Goal: Download file/media

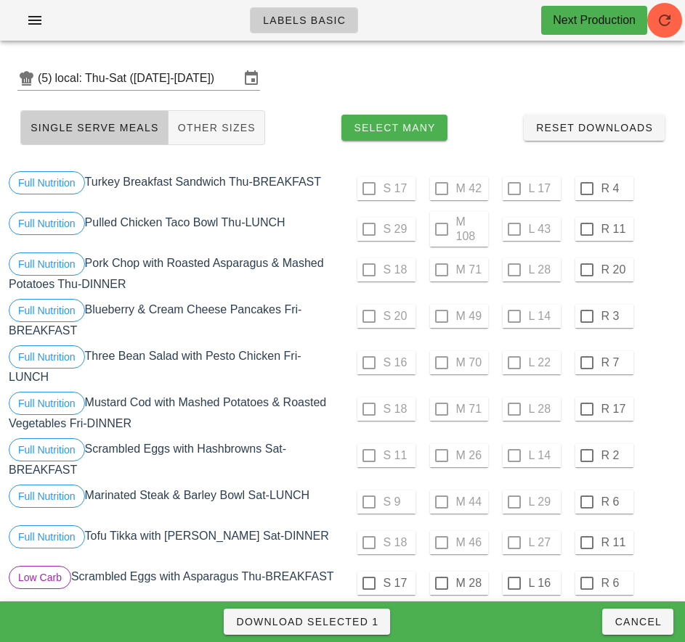
scroll to position [348, 0]
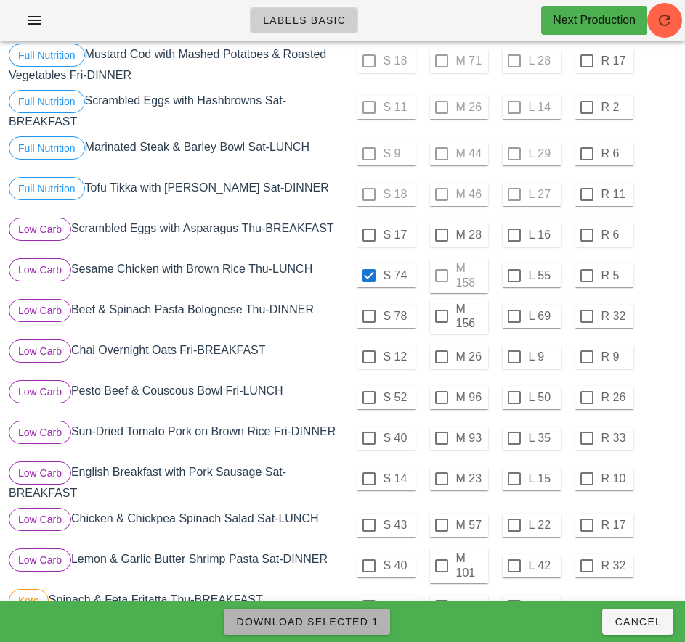
click at [348, 634] on button "Download Selected 1" at bounding box center [307, 622] width 166 height 26
checkbox input "false"
click at [515, 278] on div at bounding box center [514, 276] width 25 height 25
click at [355, 624] on span "Download Selected 1" at bounding box center [306, 622] width 143 height 12
checkbox input "false"
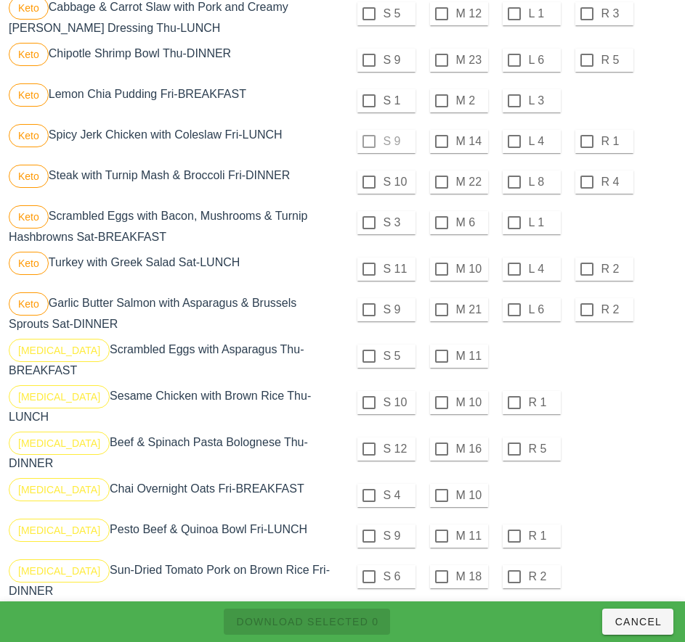
scroll to position [983, 0]
click at [368, 356] on div at bounding box center [368, 355] width 25 height 25
click at [368, 396] on div at bounding box center [368, 402] width 25 height 25
click at [368, 437] on div at bounding box center [368, 448] width 25 height 25
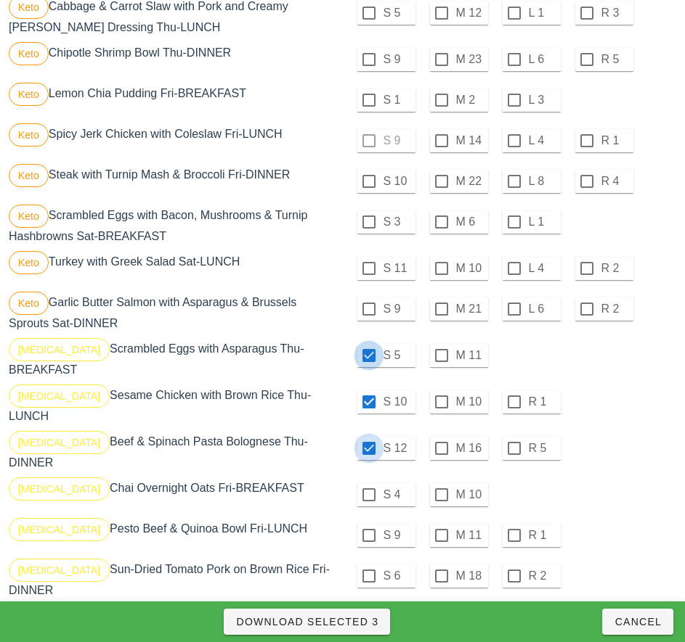
checkbox input "true"
click at [368, 483] on div at bounding box center [368, 495] width 25 height 25
checkbox input "true"
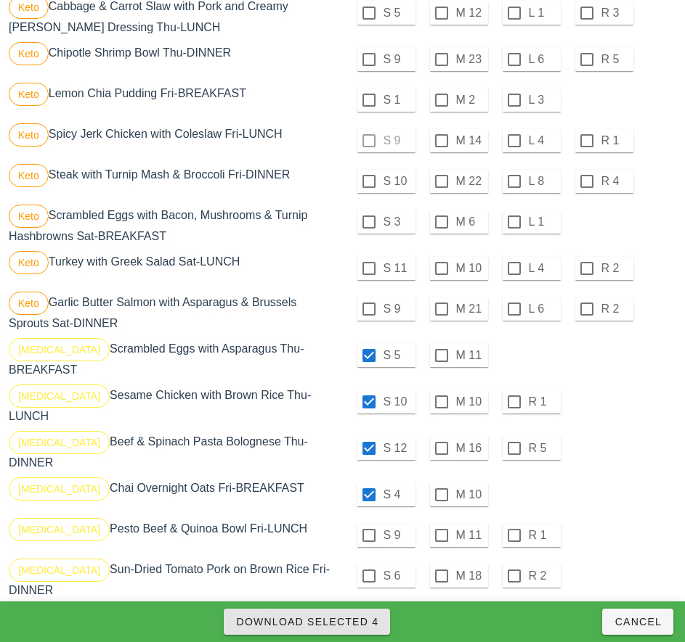
click at [361, 622] on span "Download Selected 4" at bounding box center [306, 622] width 143 height 12
checkbox input "false"
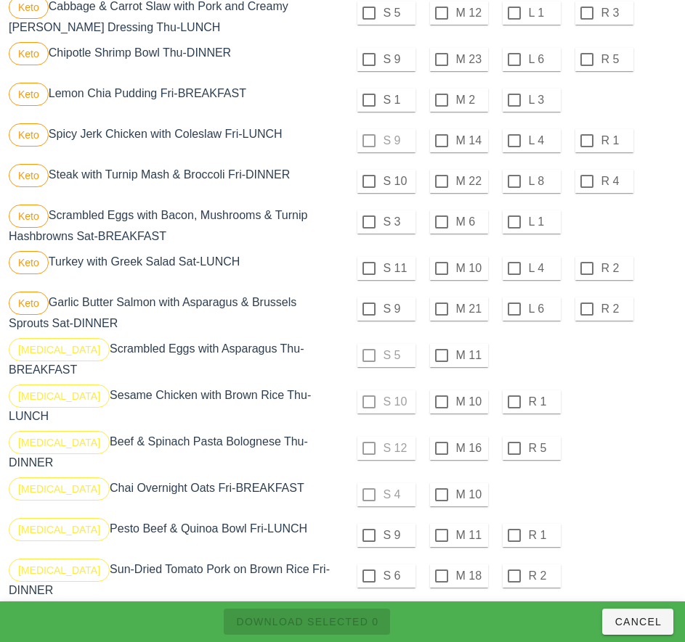
click at [441, 356] on div at bounding box center [441, 355] width 25 height 25
checkbox input "true"
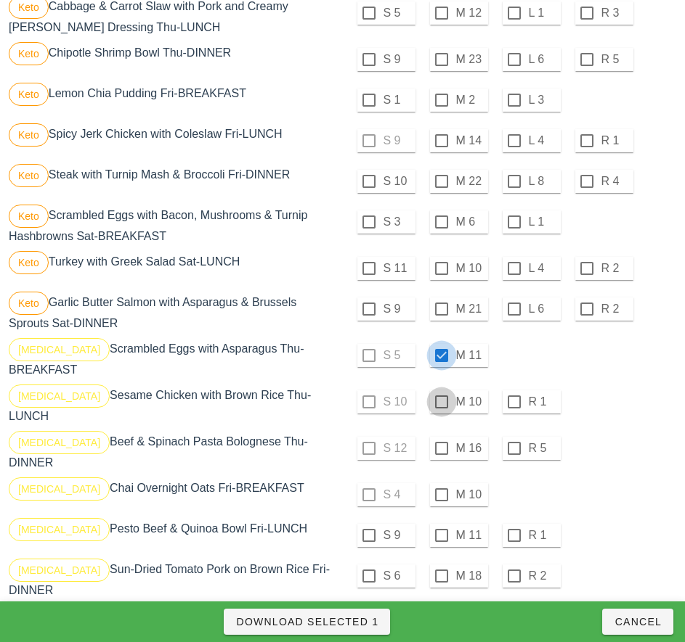
click at [441, 396] on div at bounding box center [441, 402] width 25 height 25
checkbox input "true"
click at [443, 437] on div at bounding box center [441, 448] width 25 height 25
checkbox input "true"
click at [438, 483] on div at bounding box center [441, 495] width 25 height 25
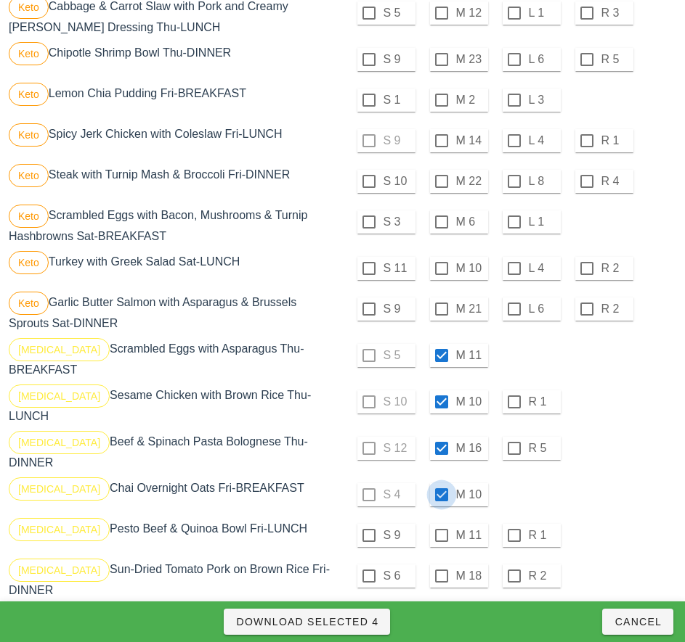
checkbox input "true"
click at [356, 623] on span "Download Selected 4" at bounding box center [306, 622] width 143 height 12
checkbox input "false"
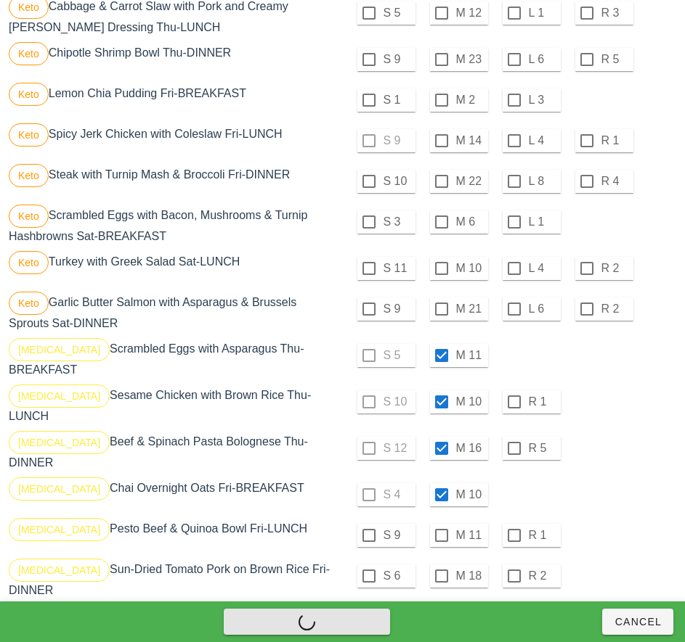
checkbox input "false"
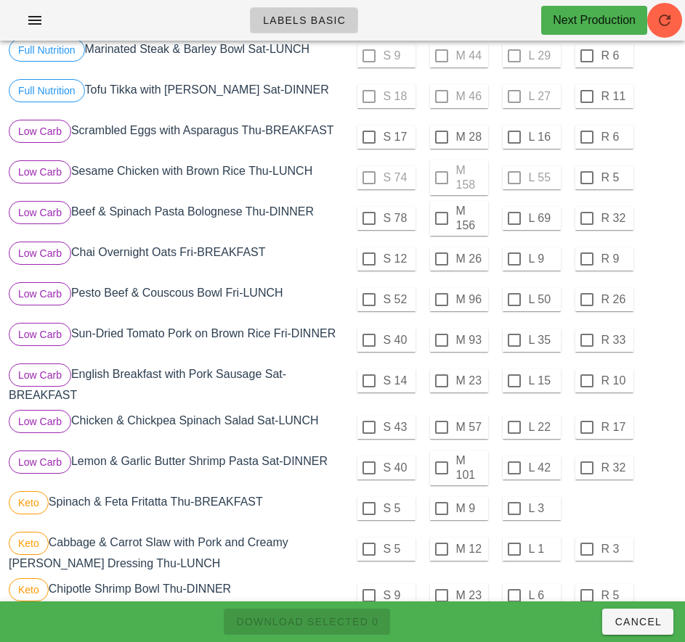
scroll to position [444, 0]
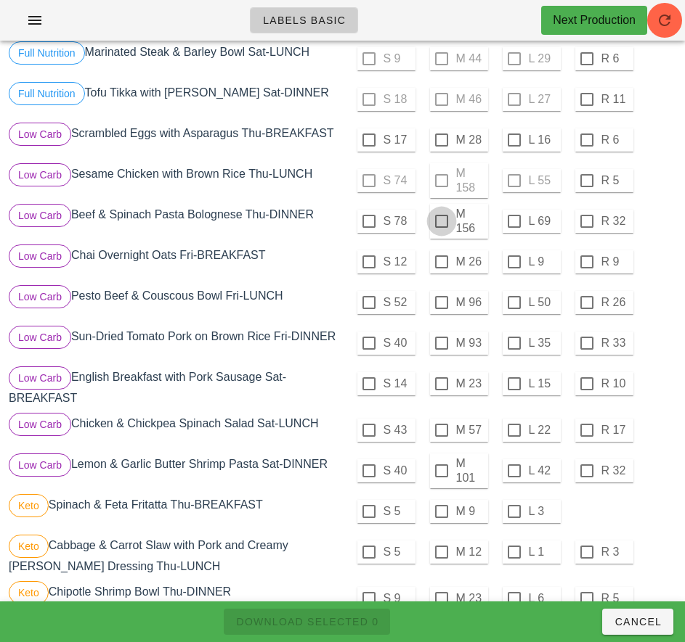
click at [441, 221] on div at bounding box center [441, 221] width 25 height 25
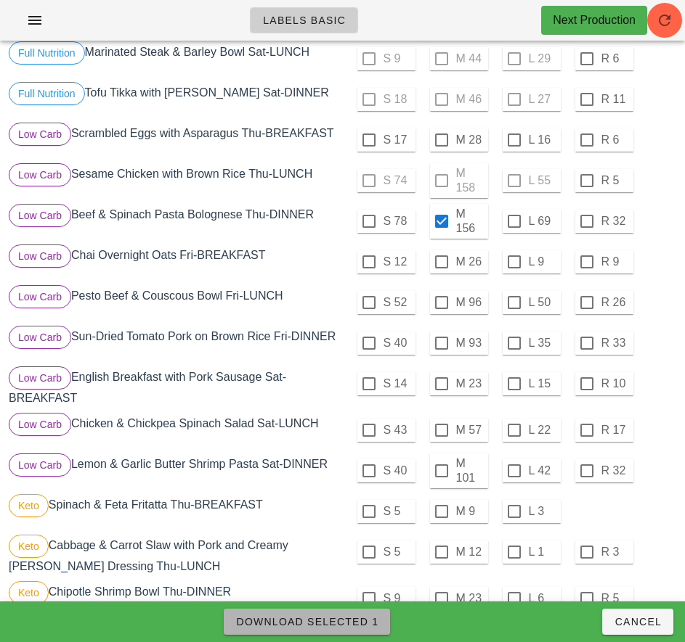
click at [351, 625] on span "Download Selected 1" at bounding box center [306, 622] width 143 height 12
checkbox input "false"
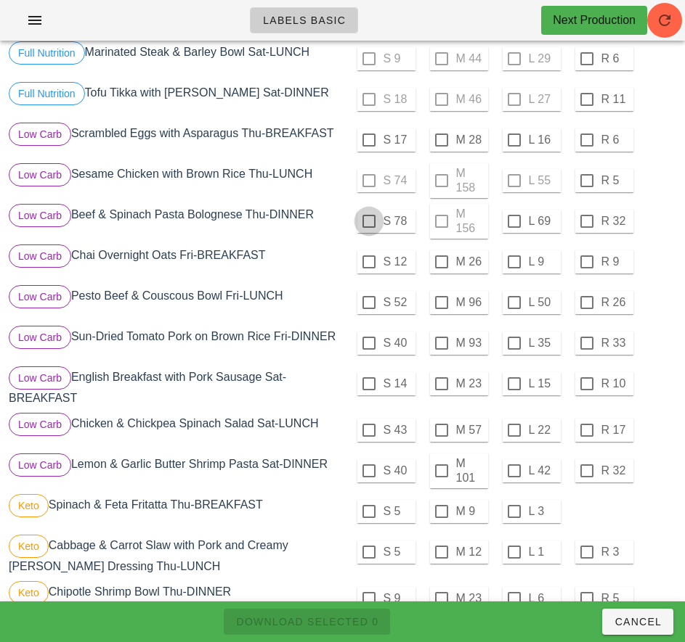
click at [368, 221] on div at bounding box center [368, 221] width 25 height 25
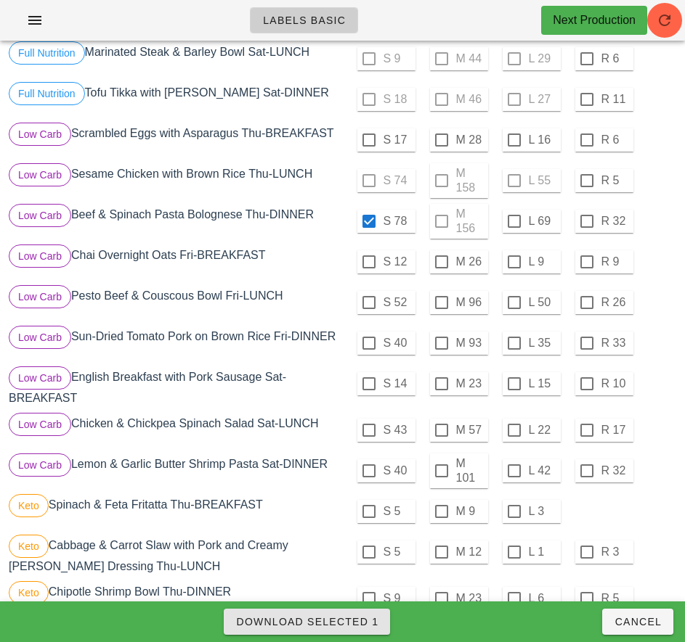
click at [351, 618] on span "Download Selected 1" at bounding box center [306, 622] width 143 height 12
checkbox input "false"
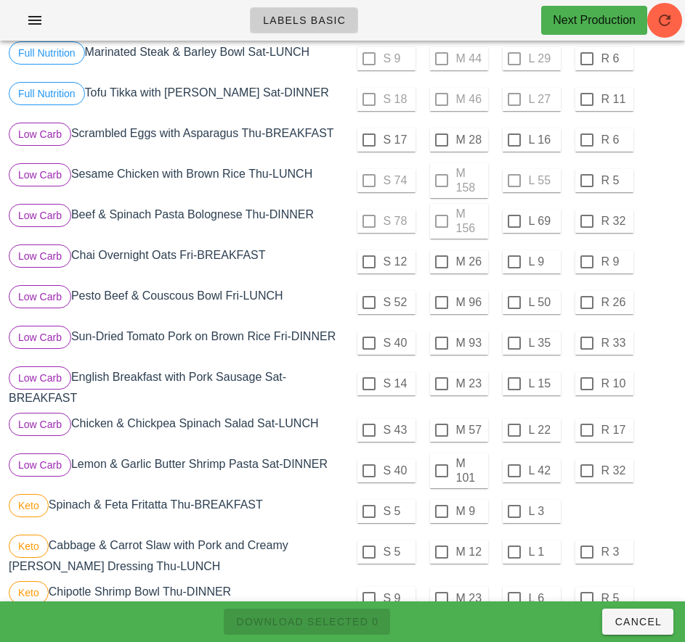
click at [513, 221] on div at bounding box center [514, 221] width 25 height 25
click at [356, 621] on span "Download Selected 1" at bounding box center [306, 622] width 143 height 12
checkbox input "false"
click at [441, 303] on div at bounding box center [441, 302] width 25 height 25
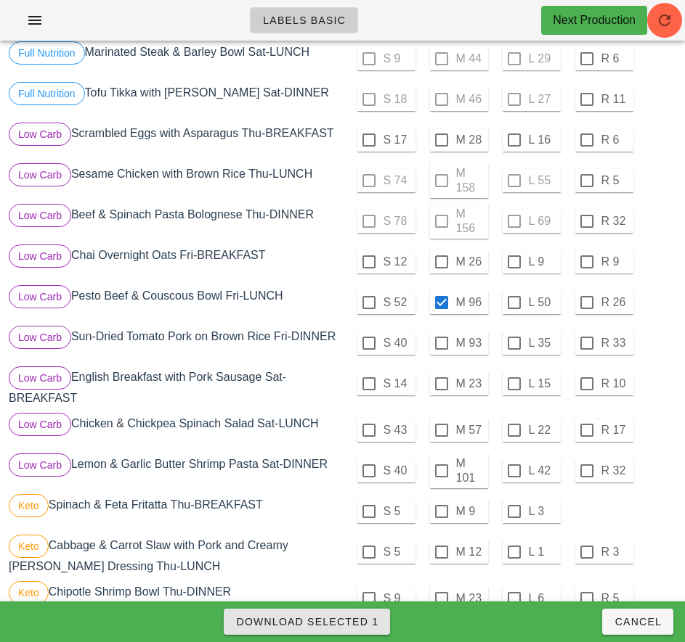
click at [363, 621] on span "Download Selected 1" at bounding box center [306, 622] width 143 height 12
checkbox input "false"
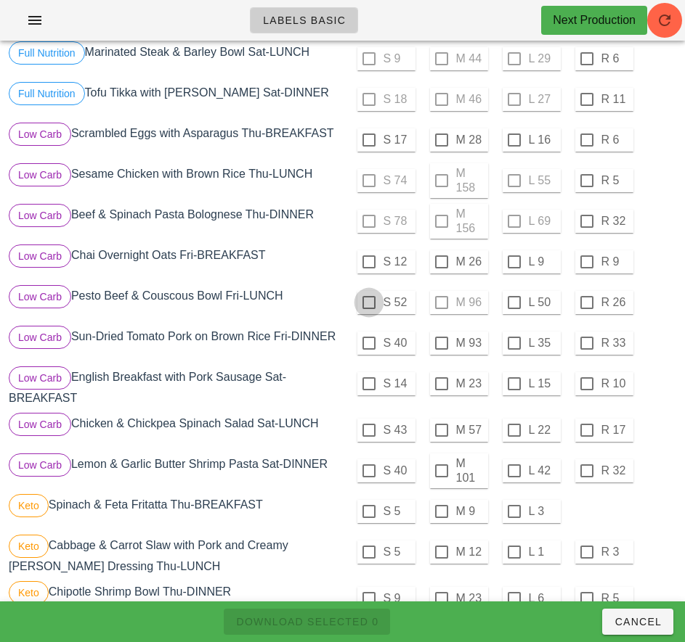
click at [366, 302] on div at bounding box center [368, 302] width 25 height 25
checkbox input "true"
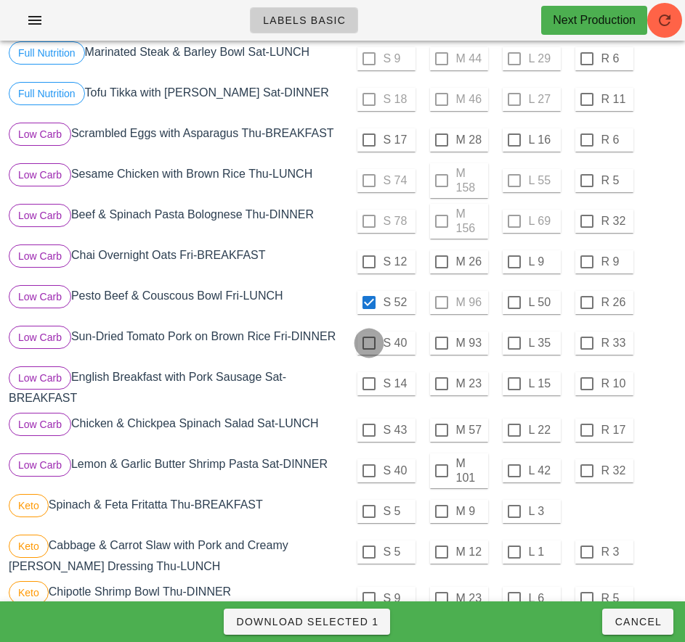
click at [368, 343] on div at bounding box center [368, 343] width 25 height 25
checkbox input "true"
click at [343, 621] on span "Download Selected 2" at bounding box center [306, 622] width 143 height 12
checkbox input "false"
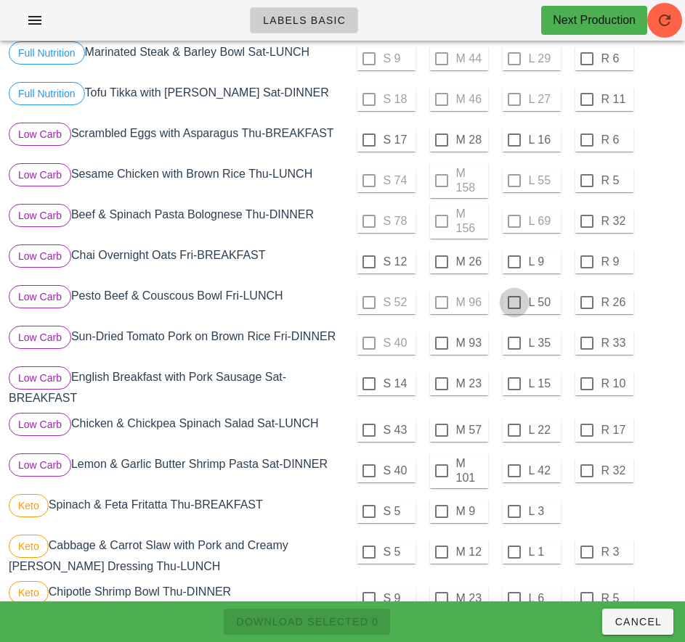
click at [513, 303] on div at bounding box center [514, 302] width 25 height 25
checkbox input "true"
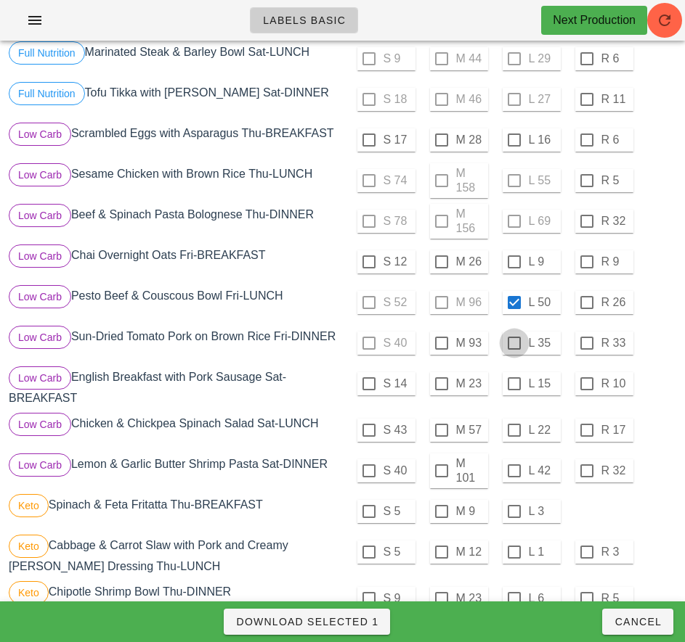
click at [513, 343] on div at bounding box center [514, 343] width 25 height 25
checkbox input "true"
click at [359, 626] on span "Download Selected 2" at bounding box center [306, 622] width 143 height 12
checkbox input "false"
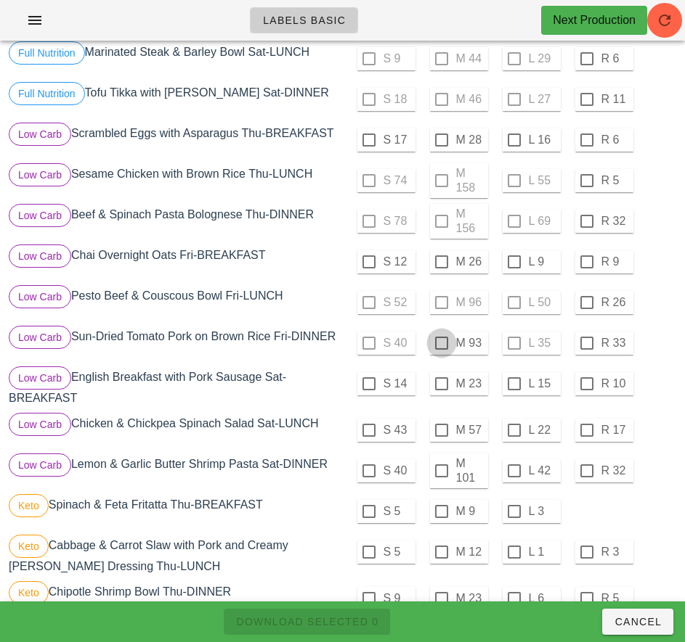
click at [441, 343] on div at bounding box center [441, 343] width 25 height 25
click at [327, 624] on span "Download Selected 1" at bounding box center [306, 622] width 143 height 12
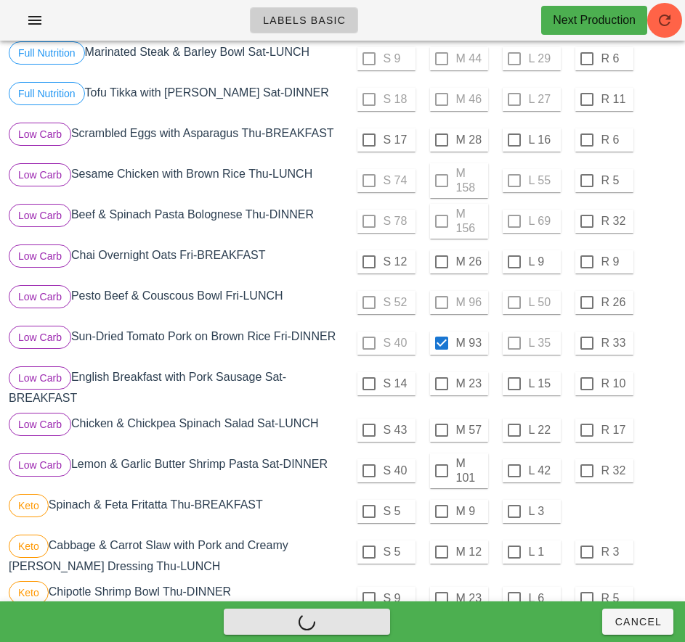
checkbox input "false"
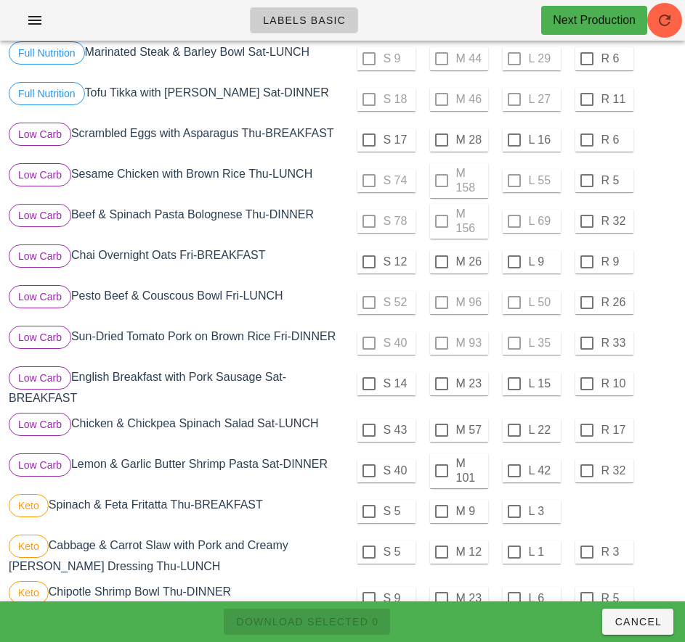
click at [665, 449] on div "S 43 M 57 L 22 R 17" at bounding box center [511, 430] width 337 height 41
click at [442, 472] on div at bounding box center [441, 471] width 25 height 25
click at [359, 622] on span "Download Selected 1" at bounding box center [306, 622] width 143 height 12
checkbox input "false"
click at [376, 419] on div "S 43" at bounding box center [386, 430] width 58 height 23
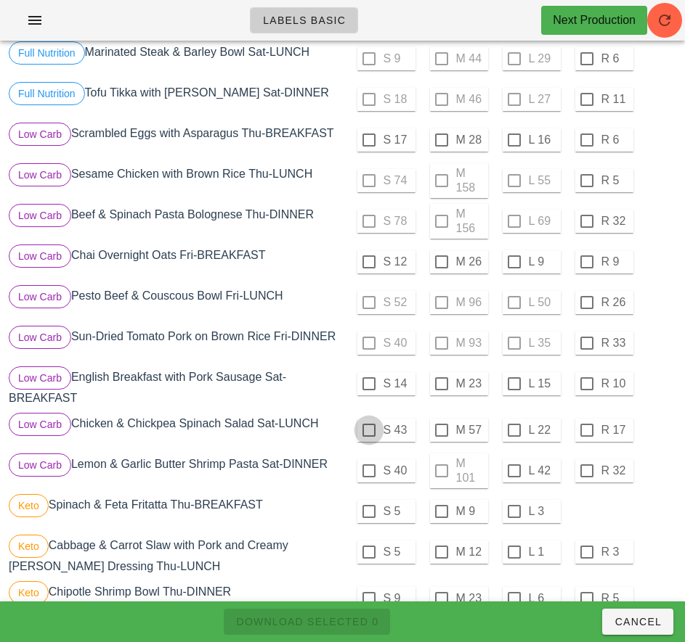
click at [368, 430] on div at bounding box center [368, 430] width 25 height 25
checkbox input "true"
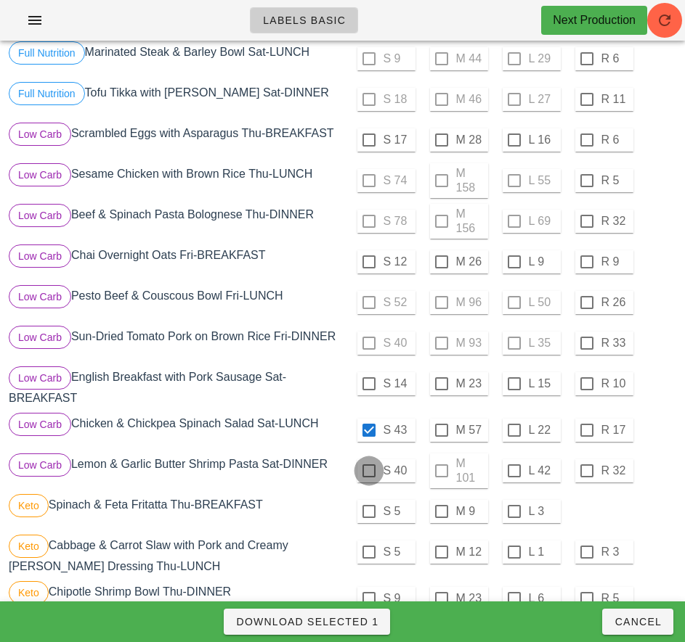
click at [368, 471] on div at bounding box center [368, 471] width 25 height 25
checkbox input "true"
click at [355, 621] on span "Download Selected 2" at bounding box center [306, 622] width 143 height 12
checkbox input "false"
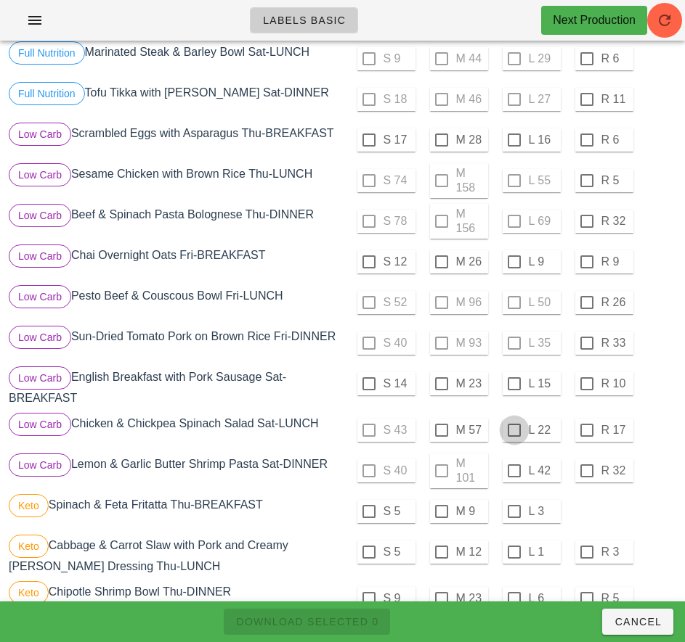
click at [513, 430] on div at bounding box center [514, 430] width 25 height 25
checkbox input "true"
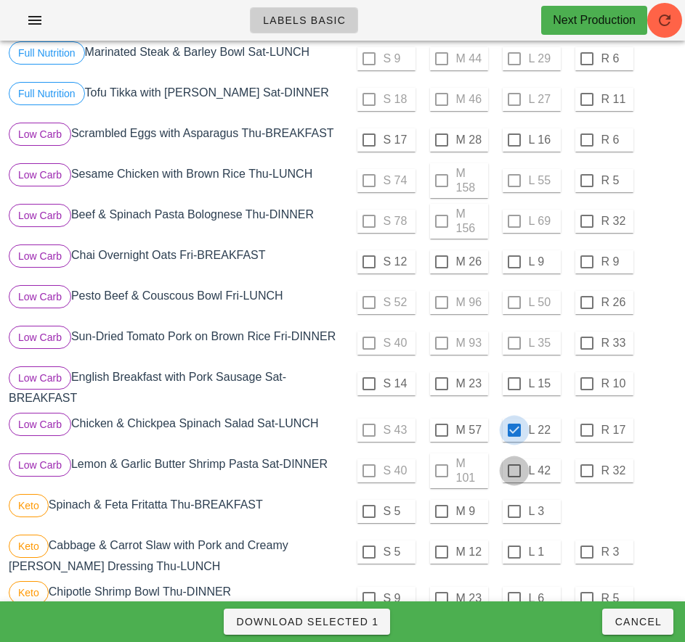
click at [513, 471] on div at bounding box center [514, 471] width 25 height 25
checkbox input "true"
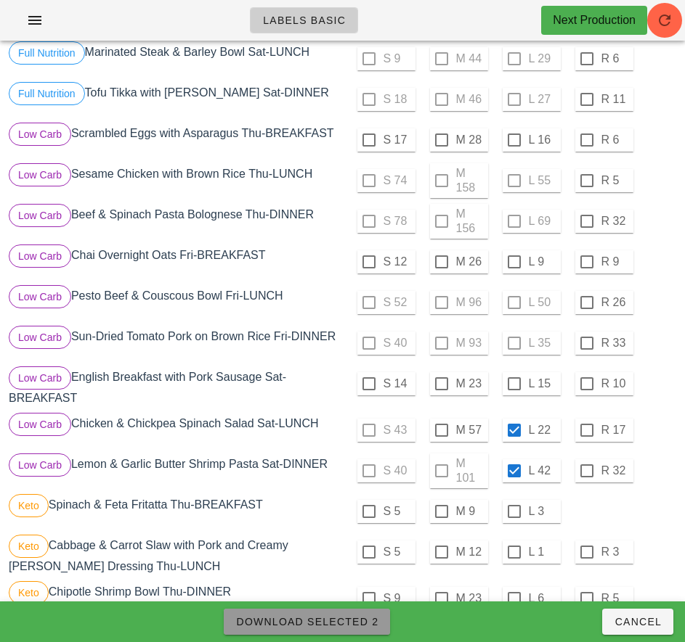
click at [356, 627] on span "Download Selected 2" at bounding box center [306, 622] width 143 height 12
checkbox input "false"
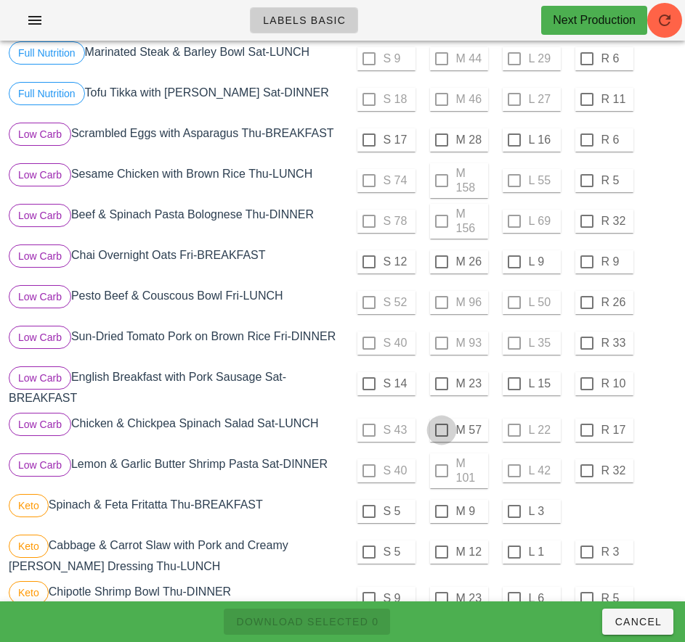
click at [441, 430] on div at bounding box center [441, 430] width 25 height 25
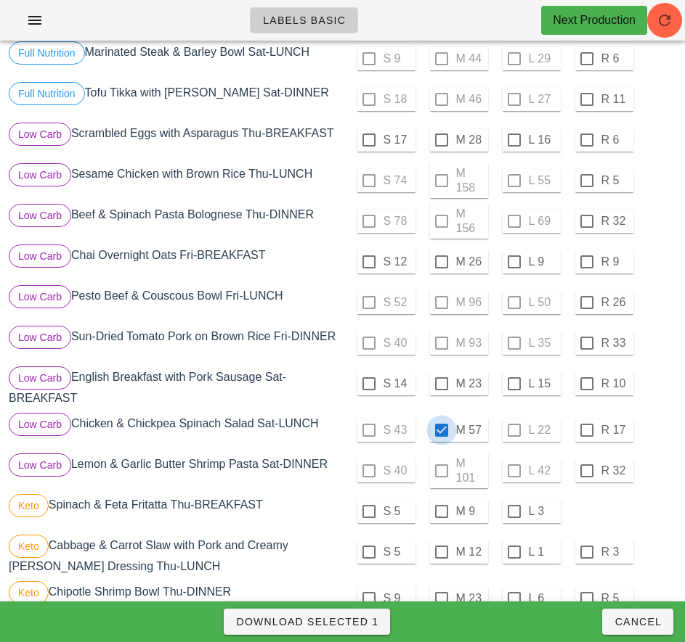
click at [356, 626] on span "Download Selected 1" at bounding box center [306, 622] width 143 height 12
checkbox input "false"
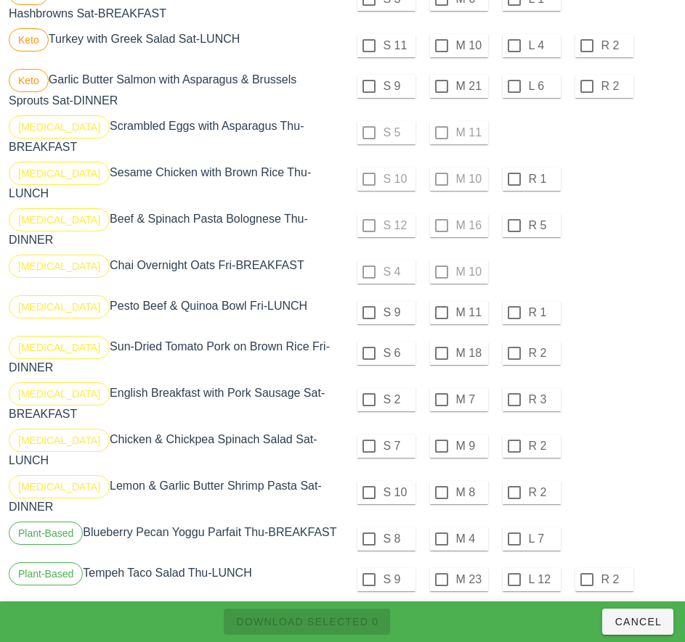
scroll to position [1206, 0]
click at [441, 300] on div at bounding box center [441, 312] width 25 height 25
checkbox input "true"
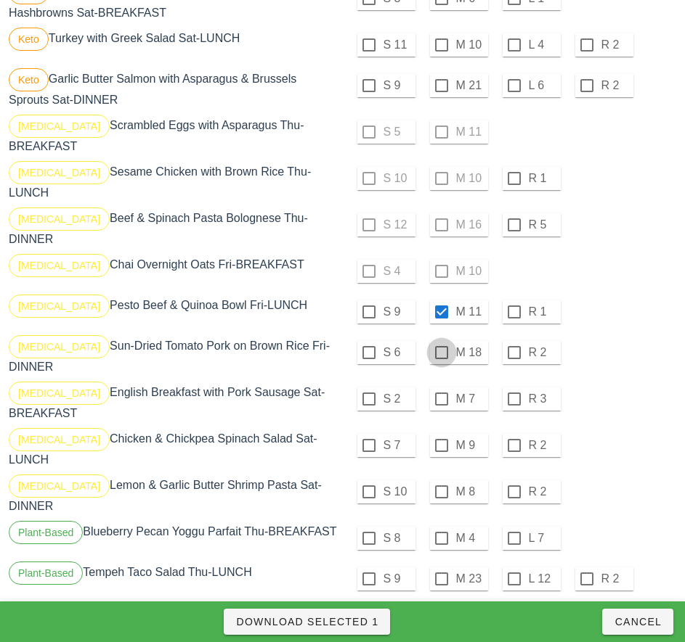
click at [441, 340] on div at bounding box center [441, 352] width 25 height 25
checkbox input "true"
click at [441, 387] on div at bounding box center [441, 399] width 25 height 25
checkbox input "true"
click at [441, 433] on div at bounding box center [441, 445] width 25 height 25
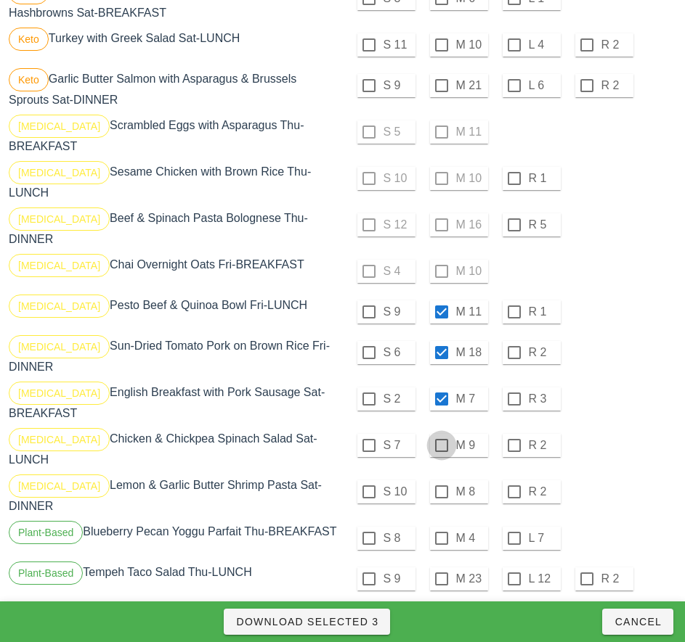
checkbox input "true"
click at [409, 438] on label "S 7" at bounding box center [397, 445] width 29 height 15
click at [437, 480] on div at bounding box center [441, 492] width 25 height 25
checkbox input "true"
click at [444, 480] on div at bounding box center [441, 492] width 25 height 25
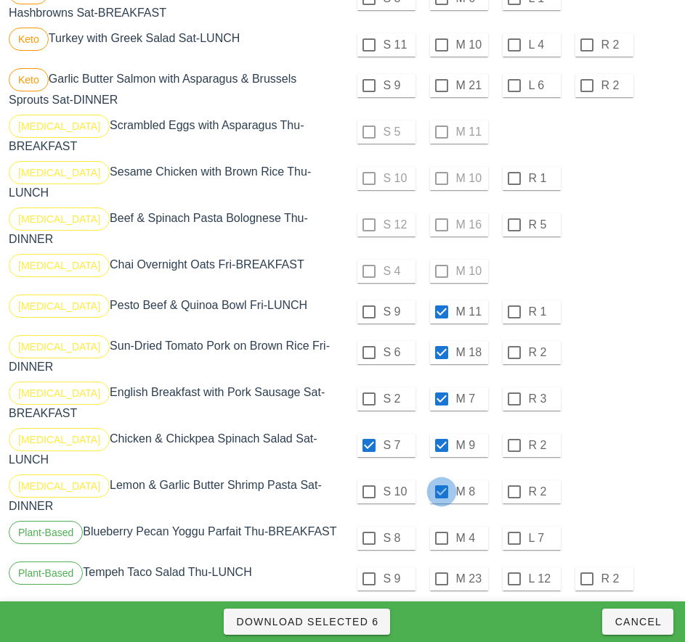
checkbox input "false"
click at [368, 433] on div at bounding box center [368, 445] width 25 height 25
click at [359, 433] on div at bounding box center [368, 445] width 25 height 25
checkbox input "true"
click at [442, 480] on div at bounding box center [441, 492] width 25 height 25
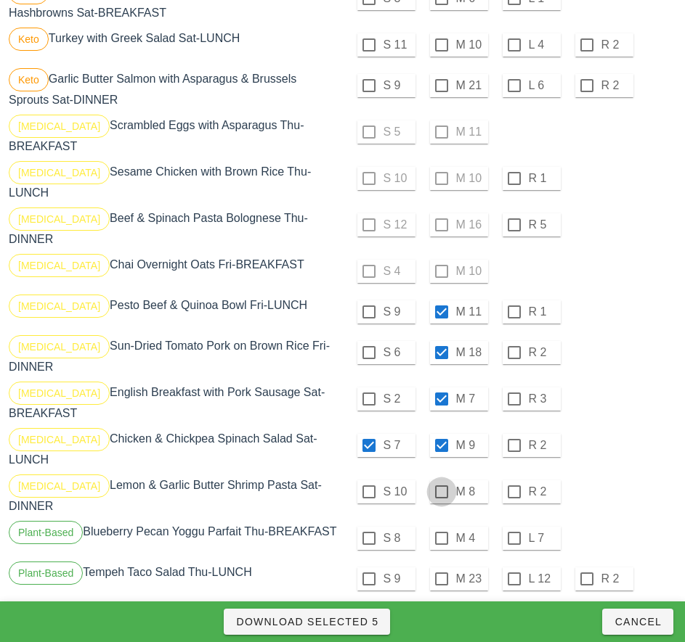
checkbox input "true"
click at [368, 433] on div at bounding box center [368, 445] width 25 height 25
checkbox input "false"
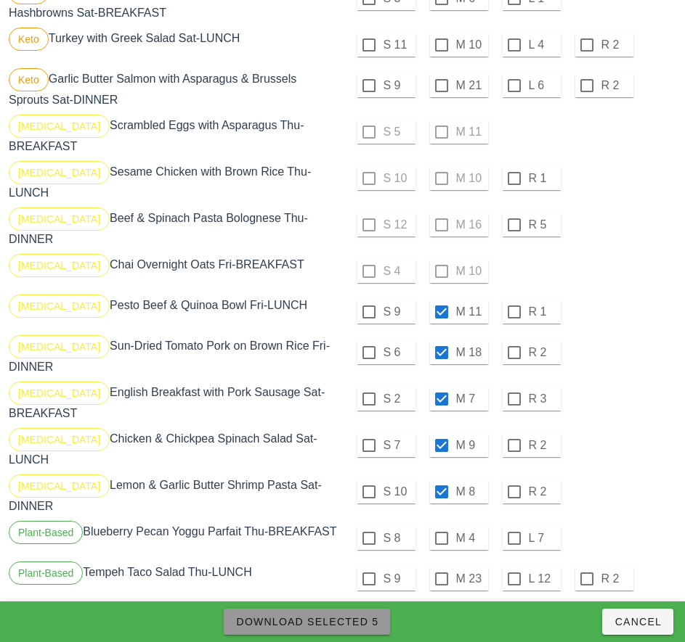
click at [360, 623] on span "Download Selected 5" at bounding box center [306, 622] width 143 height 12
checkbox input "false"
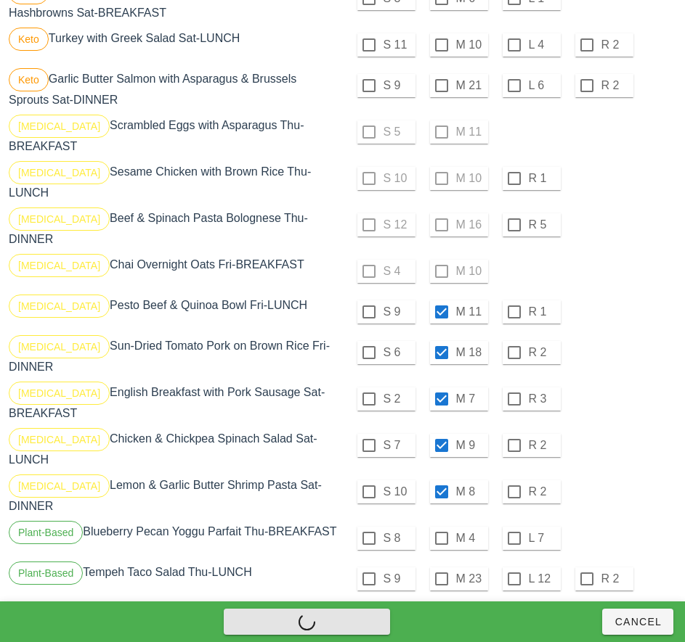
checkbox input "false"
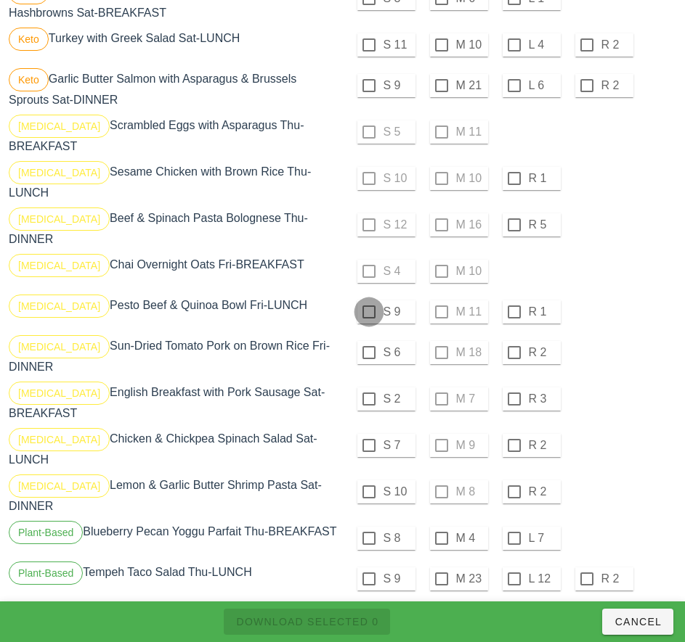
click at [357, 300] on div at bounding box center [368, 312] width 25 height 25
checkbox input "true"
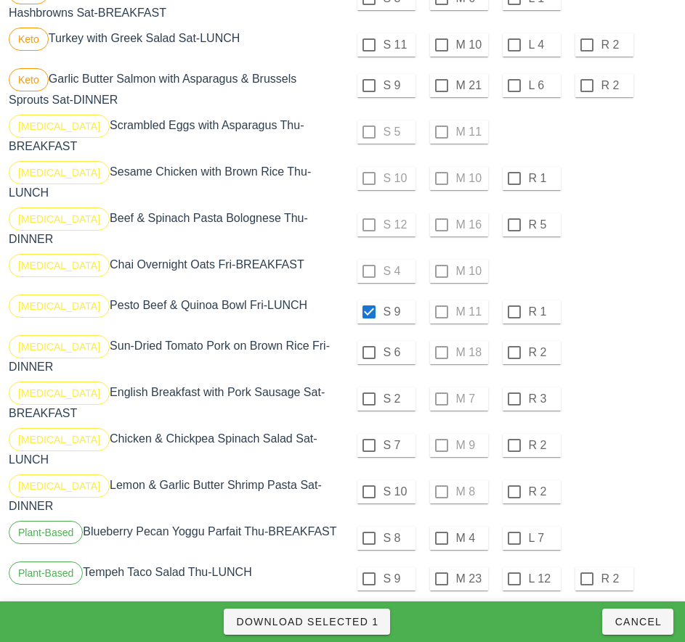
click at [358, 343] on div "S 6" at bounding box center [386, 352] width 58 height 23
click at [368, 340] on div at bounding box center [368, 352] width 25 height 25
checkbox input "true"
click at [368, 387] on div at bounding box center [368, 399] width 25 height 25
checkbox input "true"
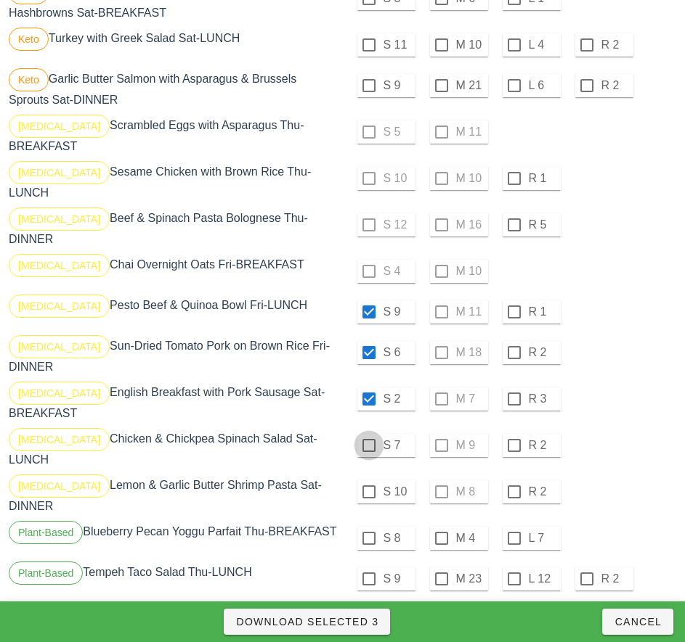
click at [368, 433] on div at bounding box center [368, 445] width 25 height 25
checkbox input "true"
click at [367, 480] on div at bounding box center [368, 492] width 25 height 25
checkbox input "true"
click at [356, 621] on span "Download Selected 5" at bounding box center [306, 622] width 143 height 12
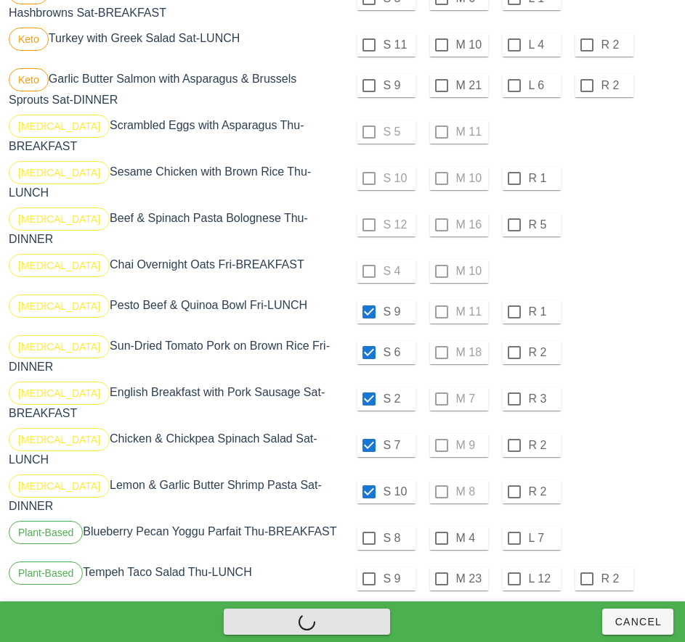
checkbox input "false"
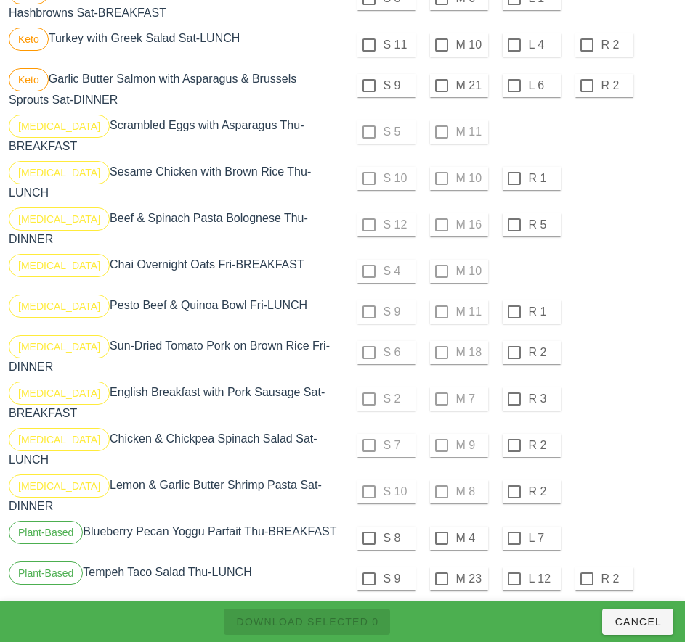
click at [637, 382] on div "S 2 M 7 R 3" at bounding box center [511, 399] width 331 height 35
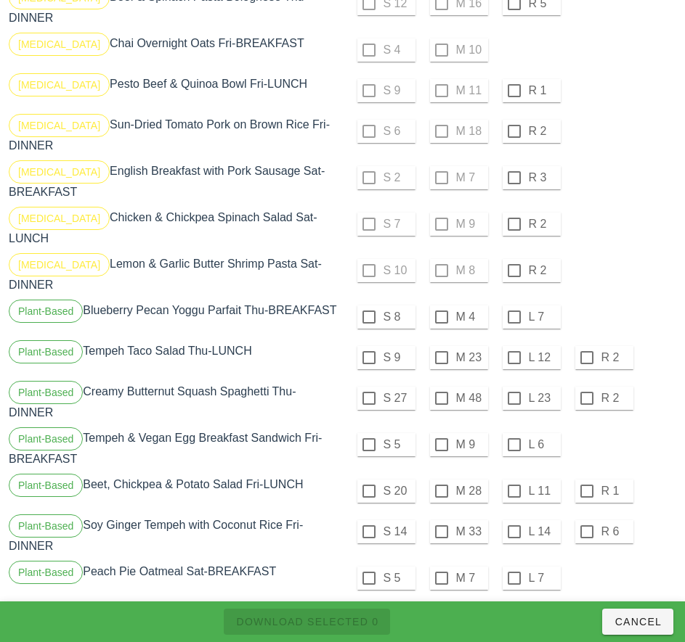
scroll to position [1429, 0]
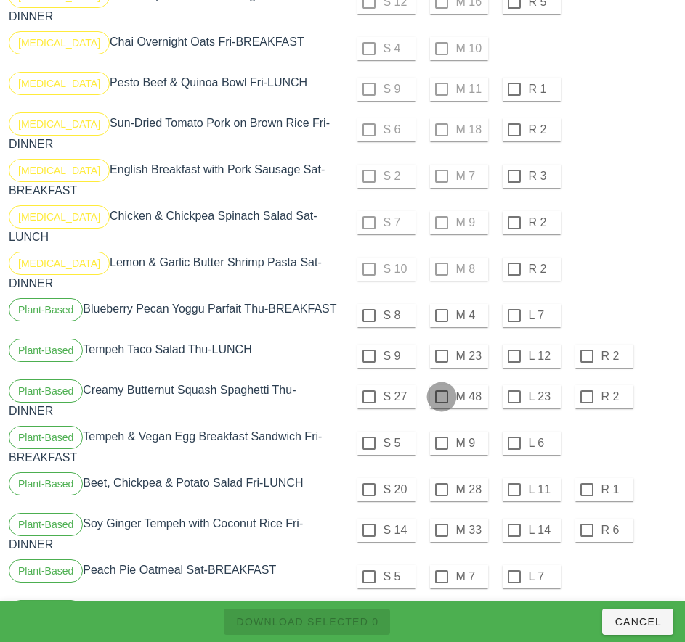
click at [441, 385] on div at bounding box center [441, 397] width 25 height 25
checkbox input "true"
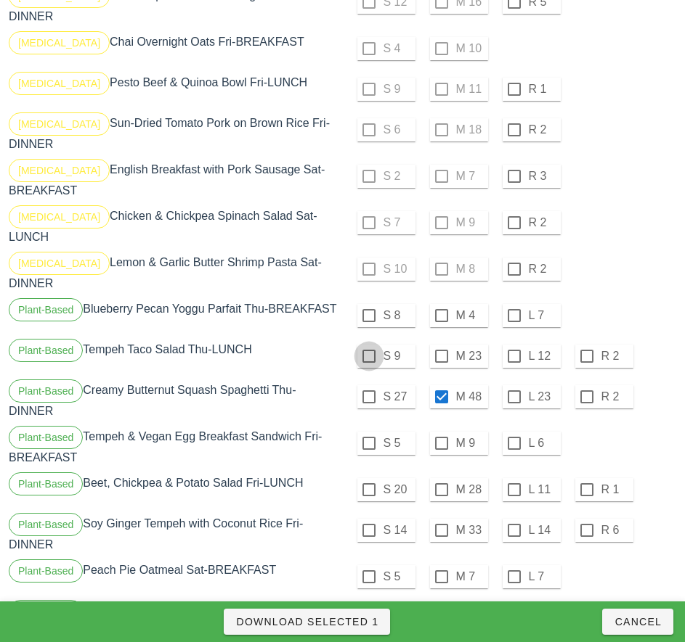
click at [368, 344] on div at bounding box center [368, 356] width 25 height 25
checkbox input "true"
click at [368, 303] on div at bounding box center [368, 315] width 25 height 25
click at [360, 621] on span "Download Selected 3" at bounding box center [306, 622] width 143 height 12
checkbox input "false"
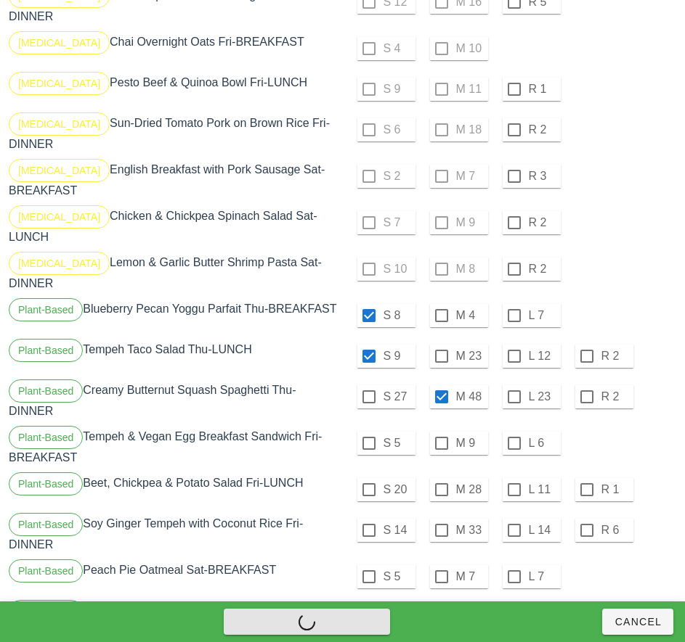
checkbox input "false"
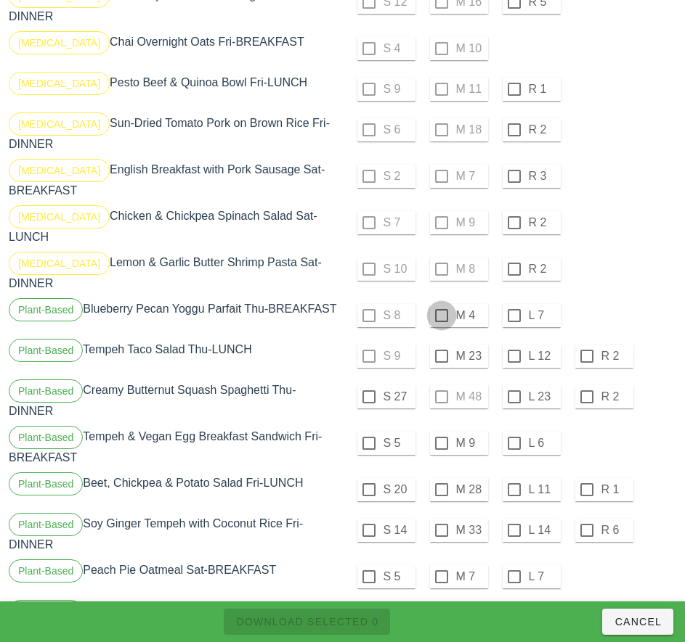
click at [441, 303] on div at bounding box center [441, 315] width 25 height 25
checkbox input "true"
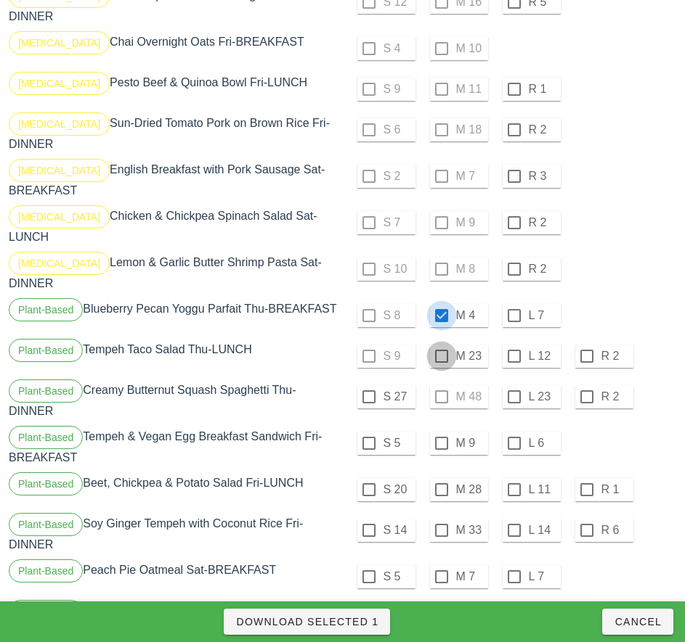
click at [441, 344] on div at bounding box center [441, 356] width 25 height 25
checkbox input "true"
click at [368, 385] on div at bounding box center [368, 397] width 25 height 25
checkbox input "true"
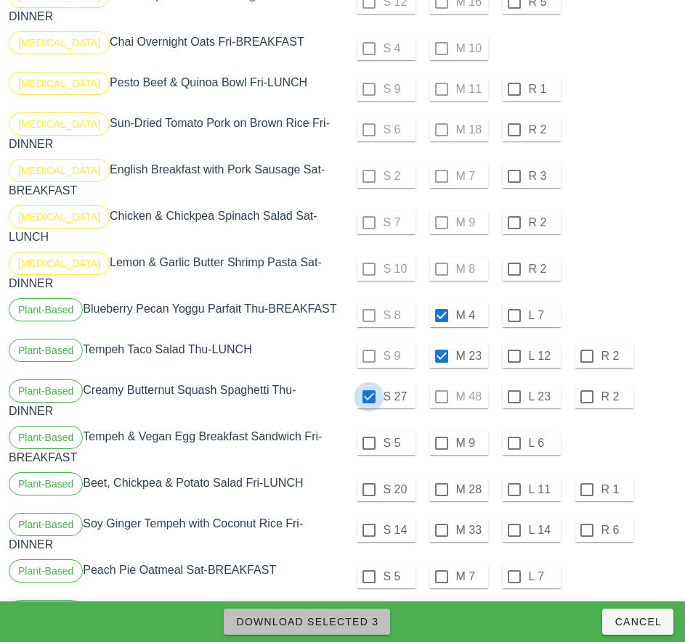
click at [366, 624] on span "Download Selected 3" at bounding box center [306, 622] width 143 height 12
checkbox input "false"
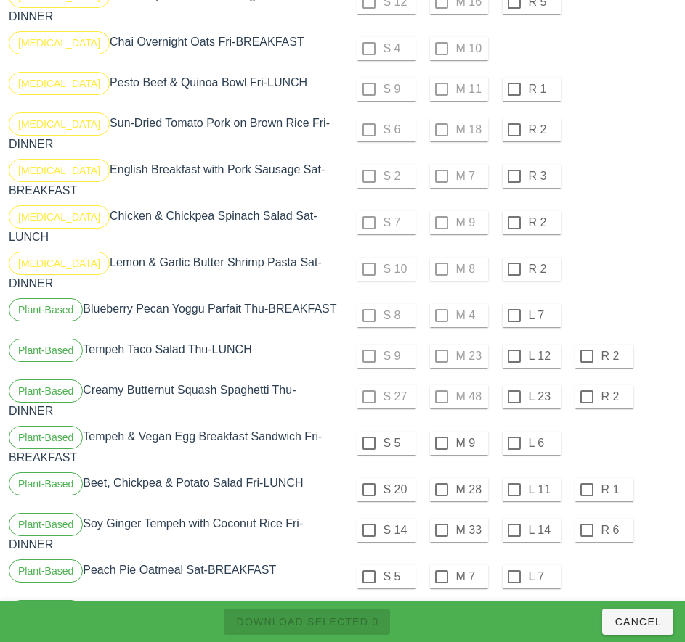
click at [513, 303] on div at bounding box center [514, 315] width 25 height 25
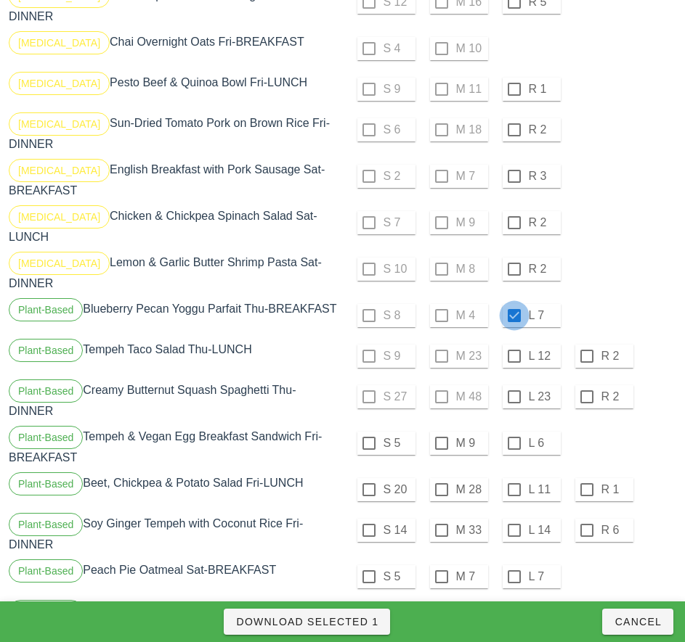
checkbox input "true"
click at [513, 344] on div at bounding box center [514, 356] width 25 height 25
checkbox input "true"
click at [513, 385] on div at bounding box center [514, 397] width 25 height 25
checkbox input "true"
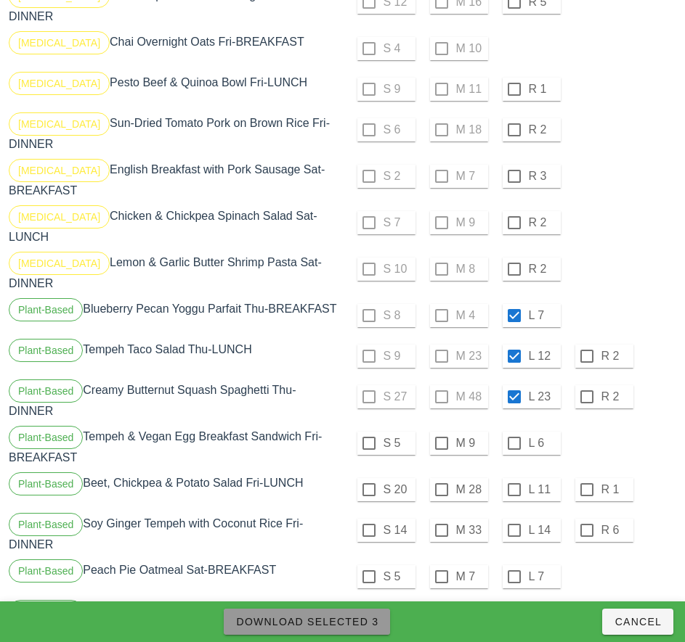
click at [362, 623] on span "Download Selected 3" at bounding box center [306, 622] width 143 height 12
checkbox input "false"
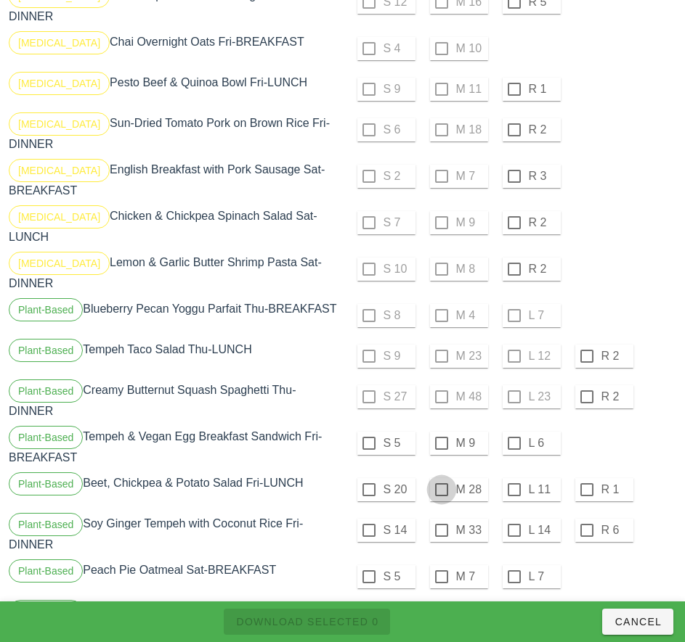
click at [443, 431] on div at bounding box center [441, 443] width 25 height 25
click at [441, 478] on div at bounding box center [441, 490] width 25 height 25
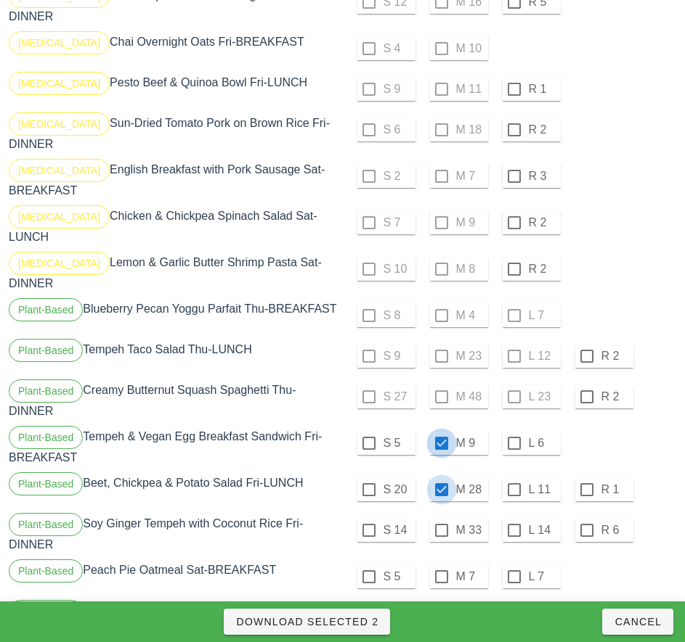
checkbox input "true"
click at [441, 518] on div at bounding box center [441, 530] width 25 height 25
click at [516, 605] on div at bounding box center [514, 617] width 25 height 25
checkbox input "true"
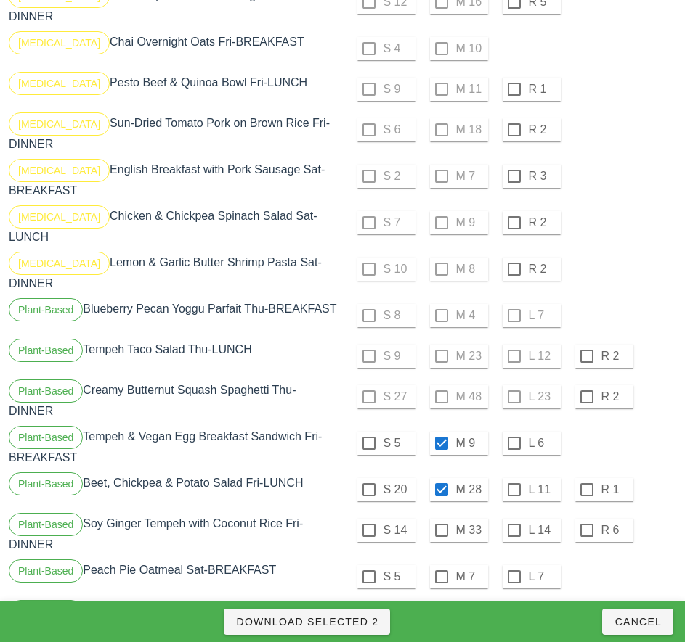
checkbox input "true"
click at [513, 565] on div at bounding box center [514, 577] width 25 height 25
checkbox input "true"
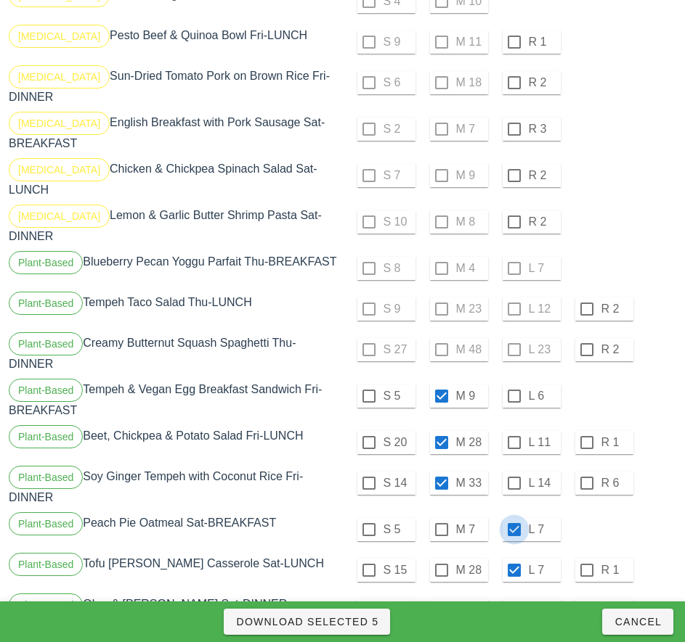
scroll to position [1500, 0]
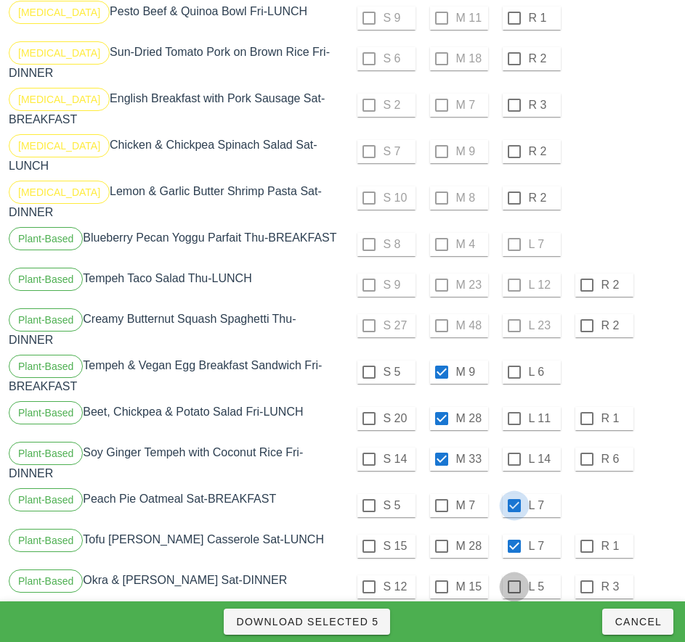
click at [512, 575] on div at bounding box center [514, 587] width 25 height 25
checkbox input "true"
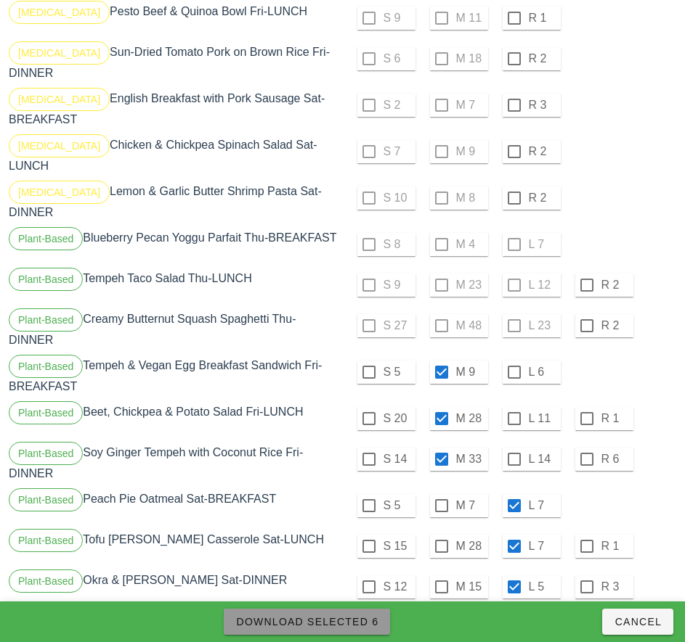
click at [361, 624] on span "Download Selected 6" at bounding box center [306, 622] width 143 height 12
checkbox input "false"
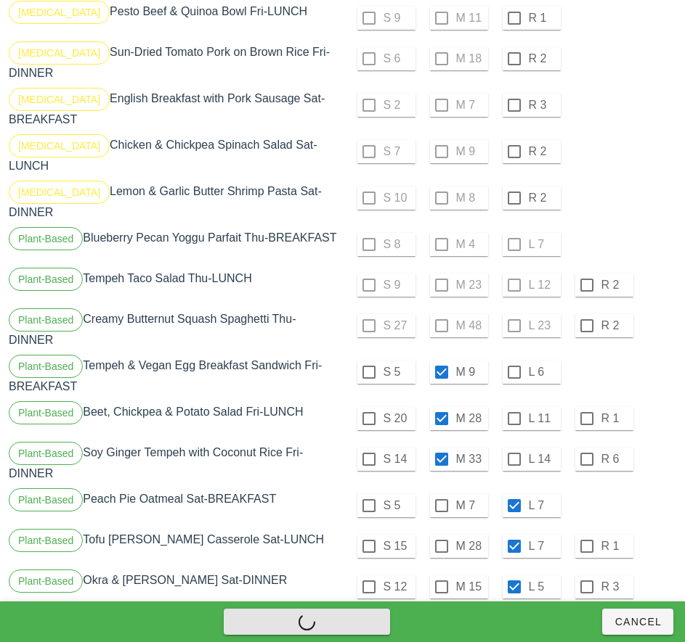
checkbox input "false"
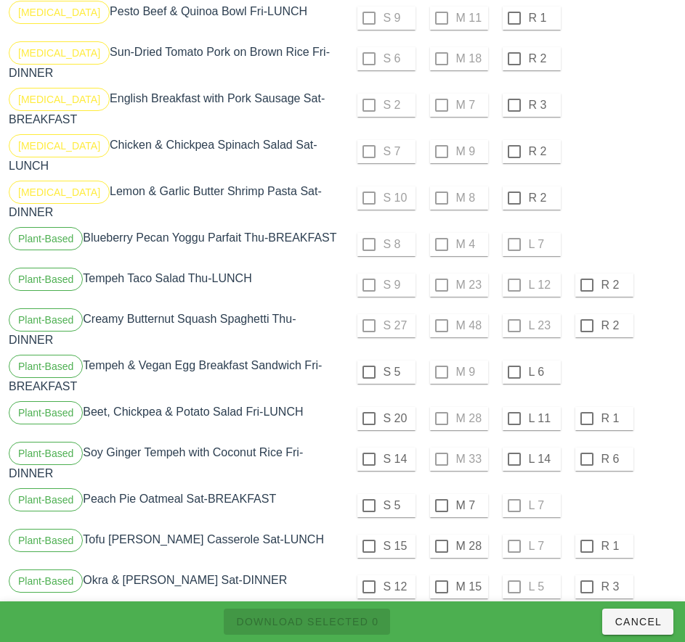
click at [513, 360] on div at bounding box center [514, 372] width 25 height 25
checkbox input "true"
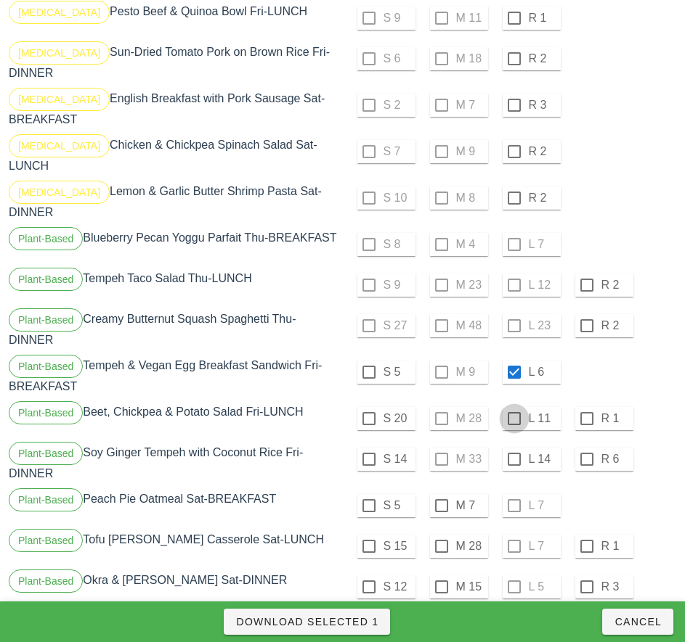
click at [513, 407] on div at bounding box center [514, 419] width 25 height 25
checkbox input "true"
click at [513, 447] on div at bounding box center [514, 459] width 25 height 25
checkbox input "true"
click at [441, 494] on div at bounding box center [441, 506] width 25 height 25
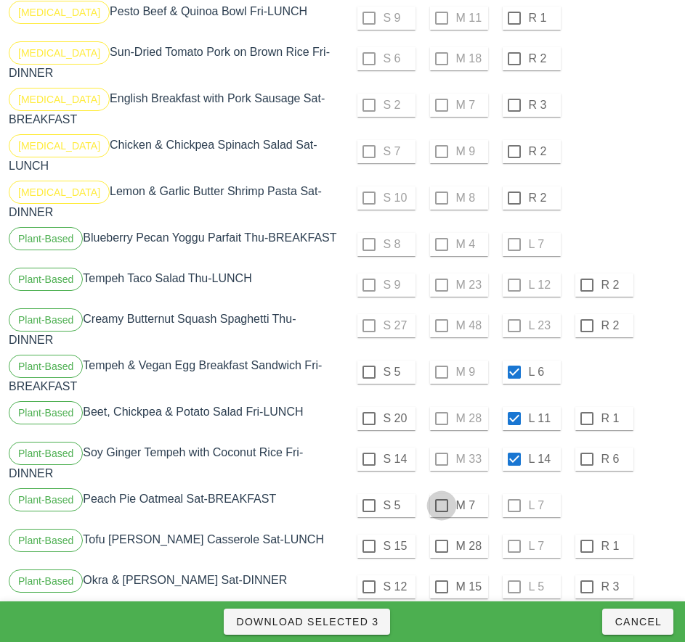
checkbox input "true"
click at [433, 534] on div at bounding box center [441, 546] width 25 height 25
checkbox input "true"
click at [439, 575] on div at bounding box center [441, 587] width 25 height 25
checkbox input "true"
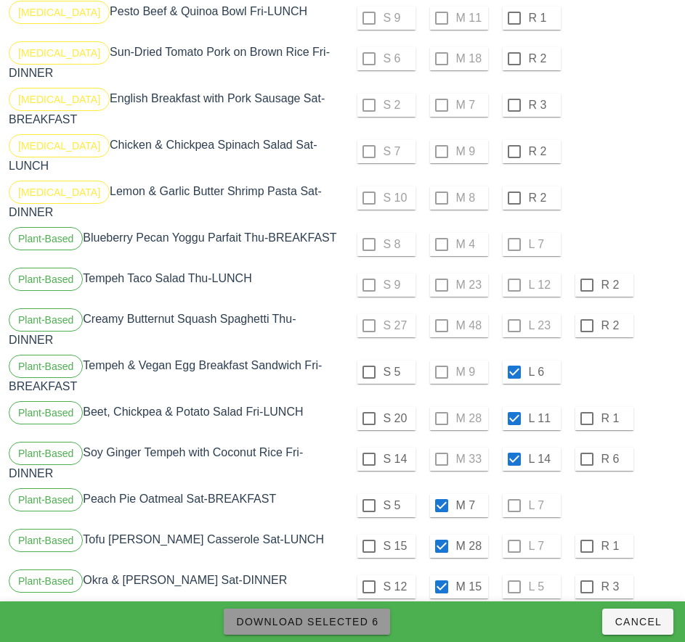
click at [362, 624] on span "Download Selected 6" at bounding box center [306, 622] width 143 height 12
checkbox input "false"
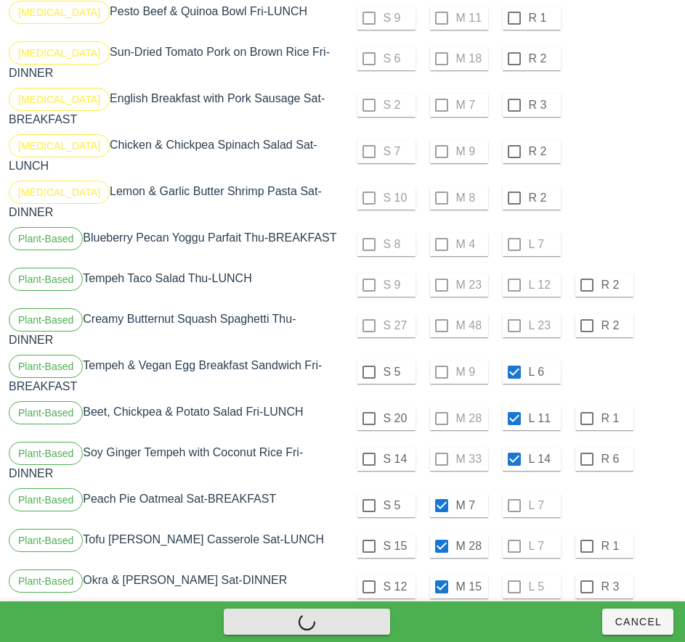
checkbox input "false"
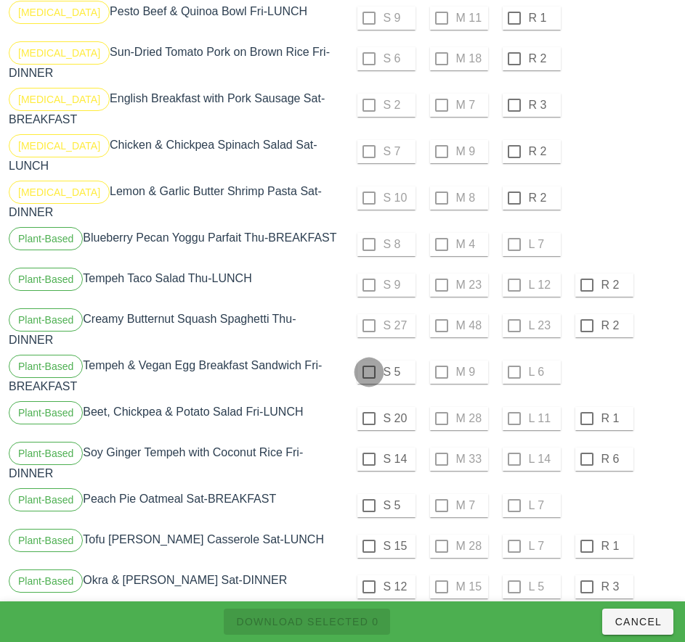
click at [368, 360] on div at bounding box center [368, 372] width 25 height 25
checkbox input "true"
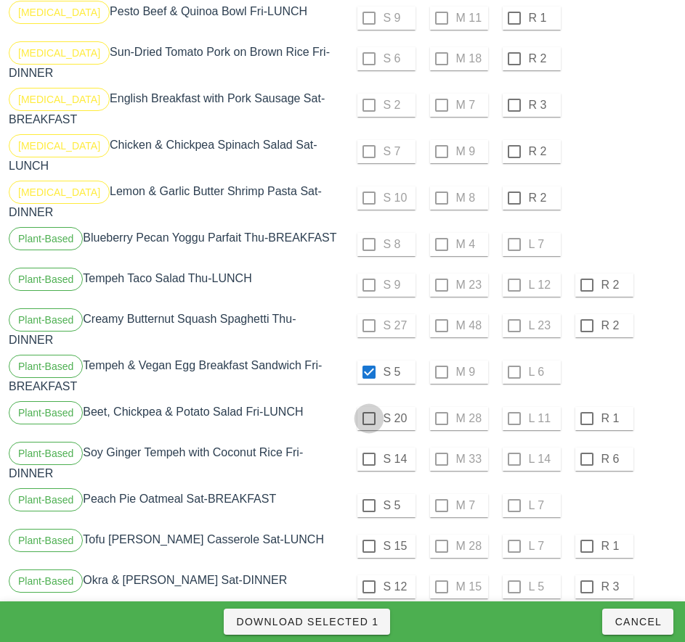
click at [368, 407] on div at bounding box center [368, 419] width 25 height 25
checkbox input "true"
click at [368, 447] on div at bounding box center [368, 459] width 25 height 25
checkbox input "true"
click at [368, 494] on div at bounding box center [368, 506] width 25 height 25
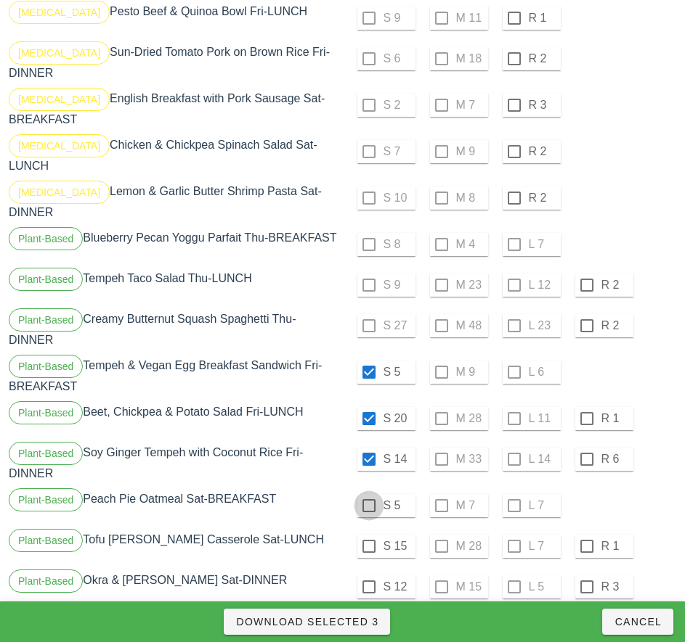
checkbox input "true"
click at [368, 534] on div at bounding box center [368, 546] width 25 height 25
checkbox input "true"
click at [369, 575] on div at bounding box center [368, 587] width 25 height 25
checkbox input "true"
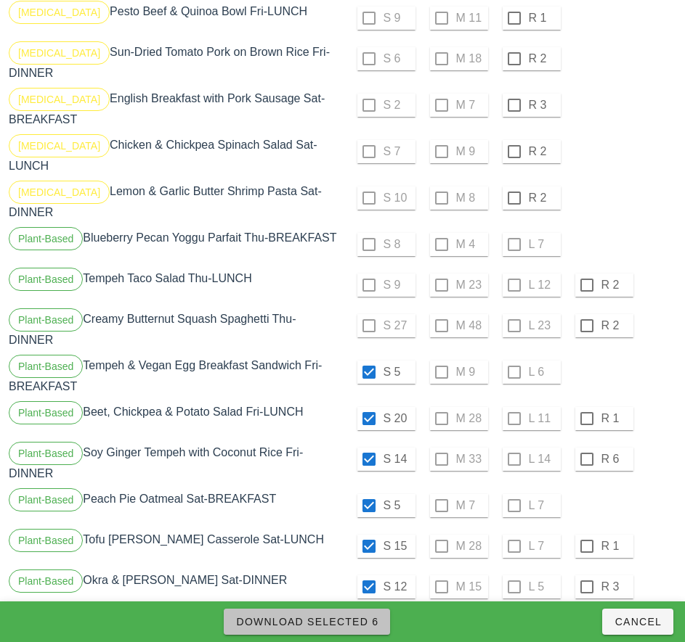
click at [359, 619] on span "Download Selected 6" at bounding box center [306, 622] width 143 height 12
checkbox input "false"
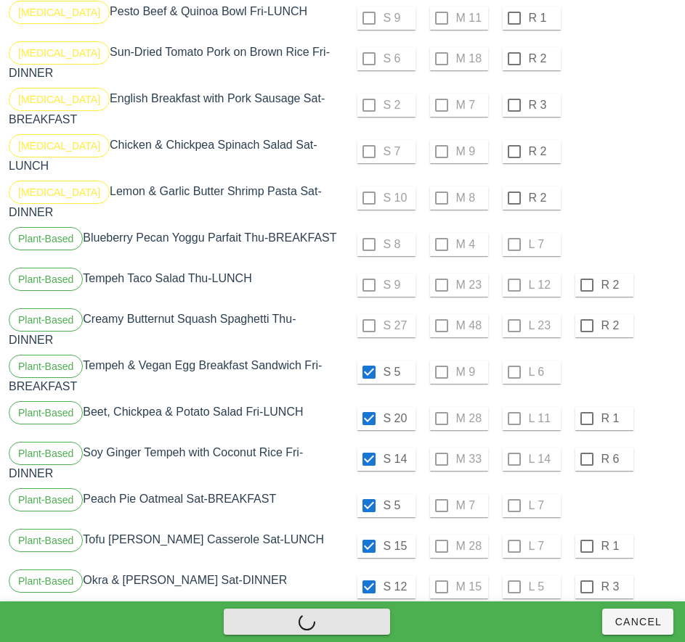
checkbox input "false"
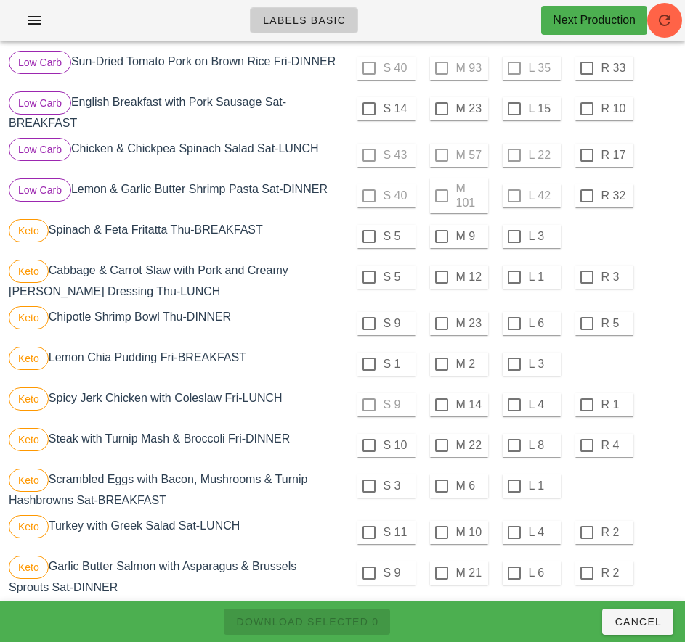
scroll to position [716, 0]
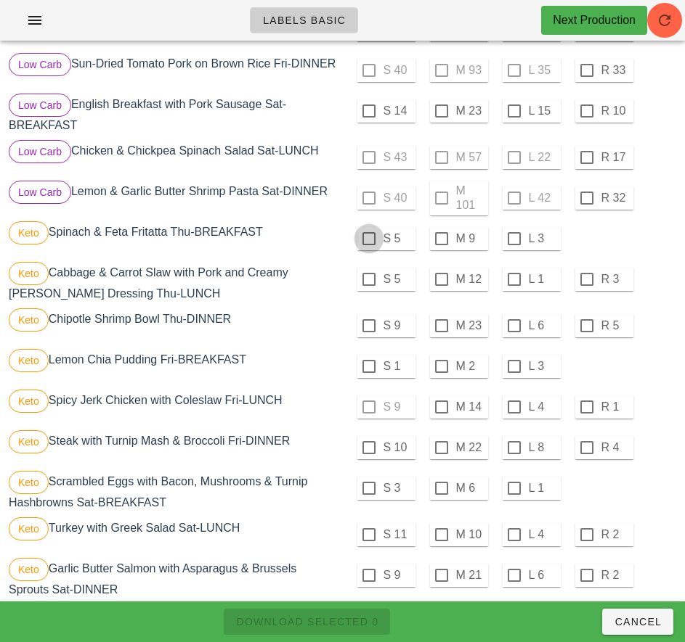
click at [368, 239] on div at bounding box center [368, 238] width 25 height 25
checkbox input "true"
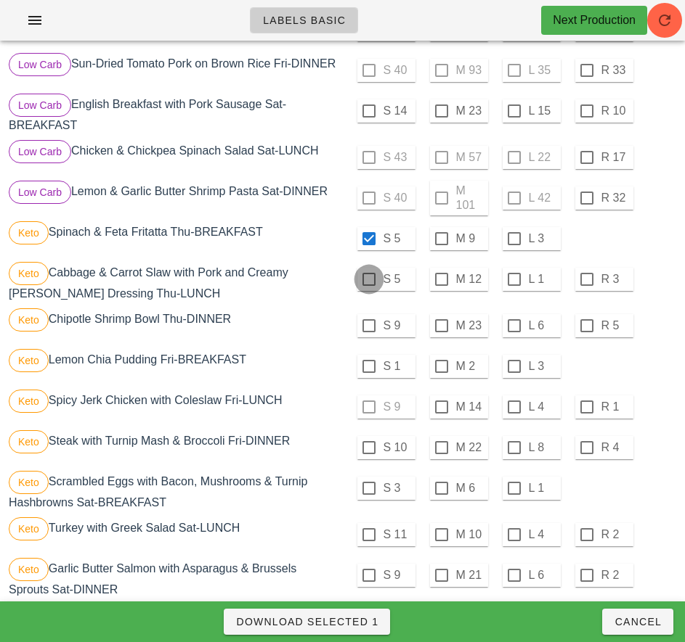
click at [368, 279] on div at bounding box center [368, 279] width 25 height 25
checkbox input "true"
click at [368, 326] on div at bounding box center [368, 326] width 25 height 25
checkbox input "true"
click at [368, 367] on div at bounding box center [368, 366] width 25 height 25
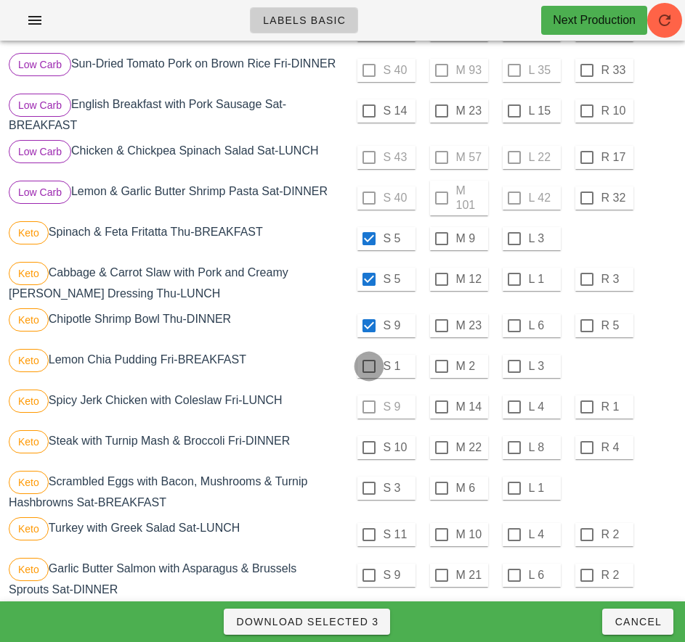
checkbox input "true"
click at [368, 412] on div "S 9 M 14 L 4 R 1" at bounding box center [511, 407] width 331 height 35
click at [368, 448] on div at bounding box center [368, 448] width 25 height 25
checkbox input "true"
click at [368, 489] on div at bounding box center [368, 488] width 25 height 25
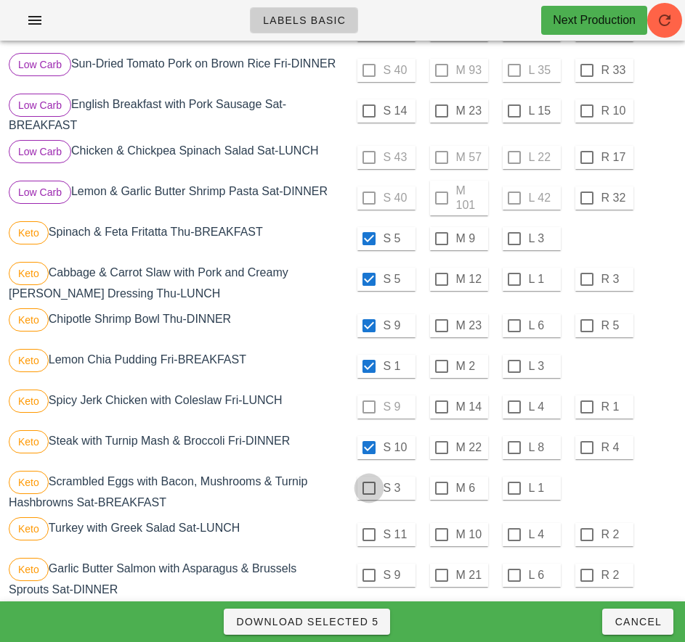
checkbox input "true"
click at [368, 535] on div at bounding box center [368, 535] width 25 height 25
checkbox input "true"
click at [367, 573] on div at bounding box center [368, 575] width 25 height 25
checkbox input "true"
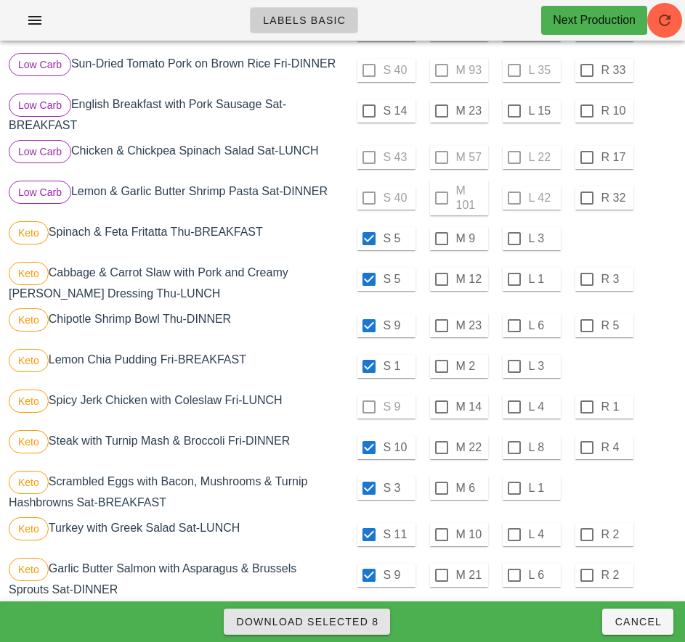
click at [347, 618] on span "Download Selected 8" at bounding box center [306, 622] width 143 height 12
checkbox input "false"
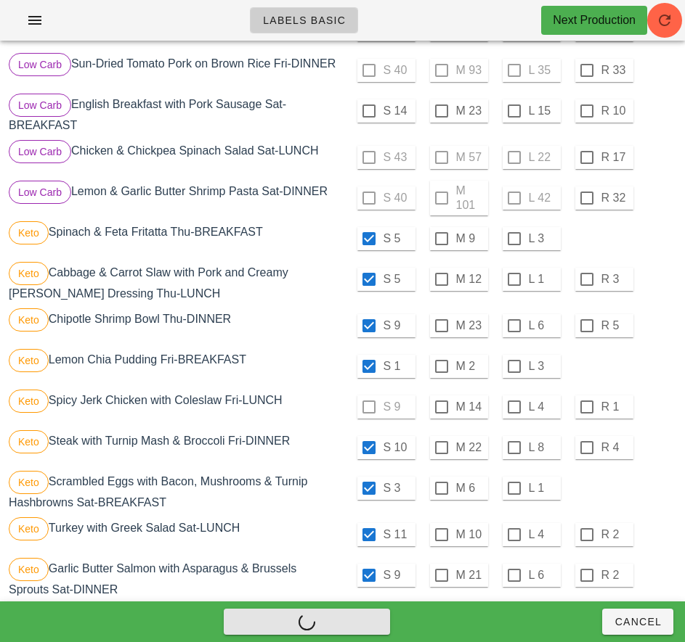
checkbox input "false"
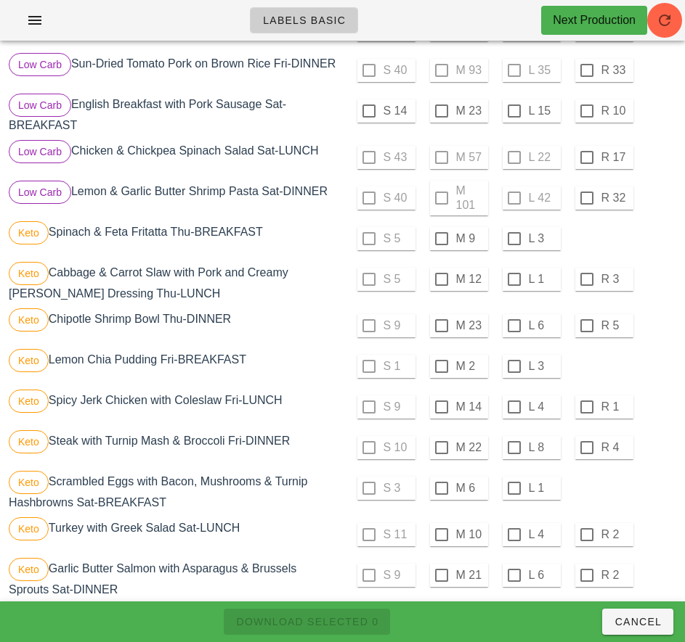
click at [329, 338] on div "Keto Chipotle Shrimp Bowl Thu-DINNER" at bounding box center [174, 326] width 337 height 41
click at [513, 239] on div at bounding box center [514, 238] width 25 height 25
click at [515, 282] on div at bounding box center [514, 279] width 25 height 25
checkbox input "true"
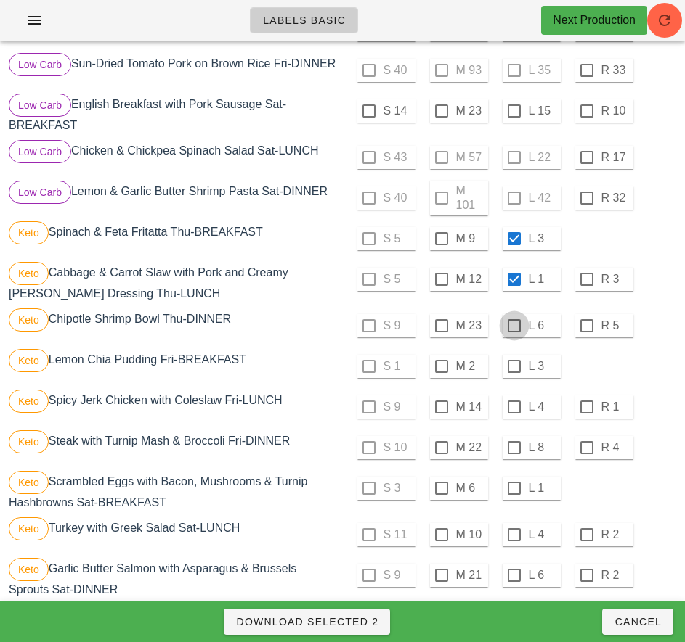
click at [513, 326] on div at bounding box center [514, 326] width 25 height 25
checkbox input "true"
click at [513, 367] on div at bounding box center [514, 366] width 25 height 25
checkbox input "true"
click at [441, 406] on div at bounding box center [441, 407] width 25 height 25
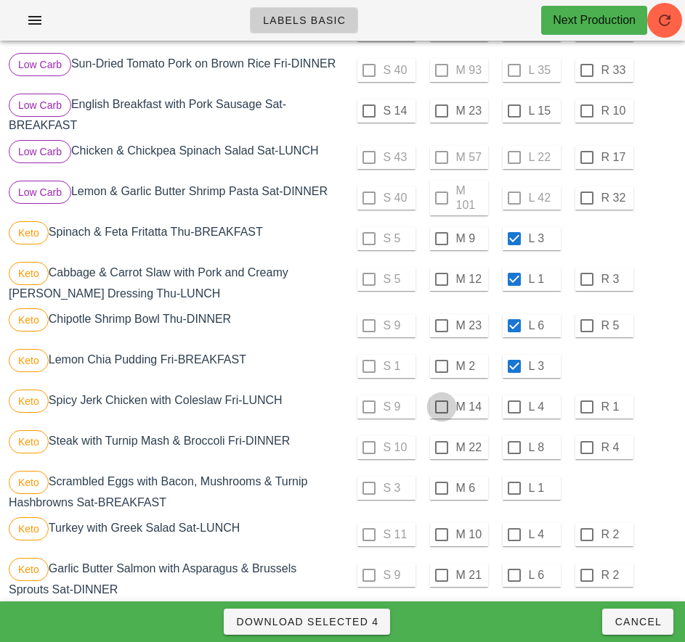
checkbox input "true"
click at [441, 448] on div at bounding box center [441, 448] width 25 height 25
checkbox input "true"
click at [441, 489] on div at bounding box center [441, 488] width 25 height 25
checkbox input "true"
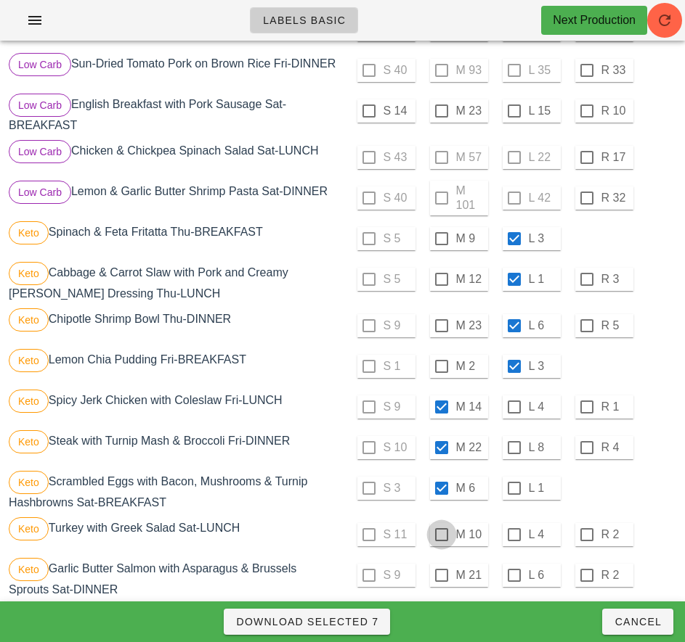
click at [441, 535] on div at bounding box center [441, 535] width 25 height 25
checkbox input "true"
click at [443, 575] on div at bounding box center [441, 575] width 25 height 25
checkbox input "true"
click at [351, 623] on span "Download Selected 9" at bounding box center [306, 622] width 143 height 12
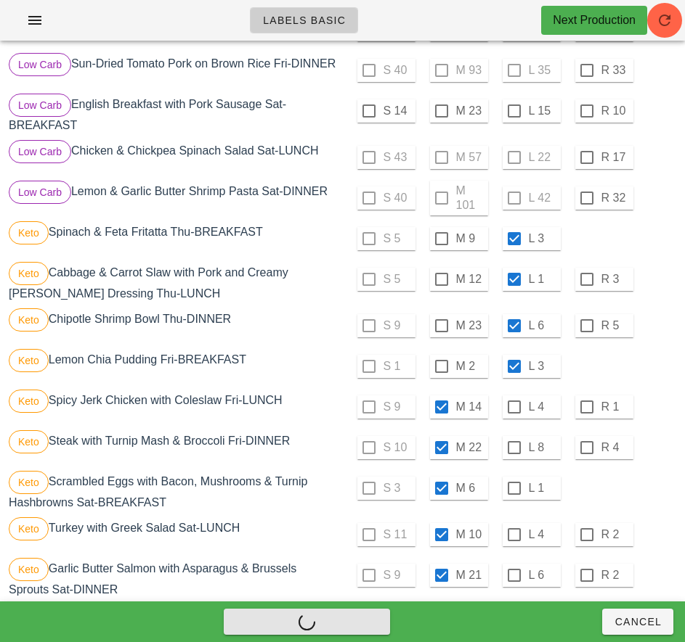
checkbox input "false"
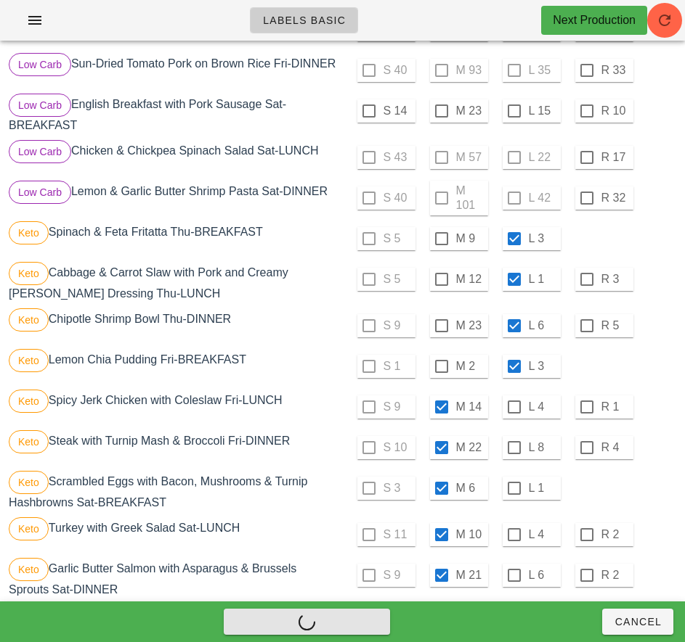
checkbox input "false"
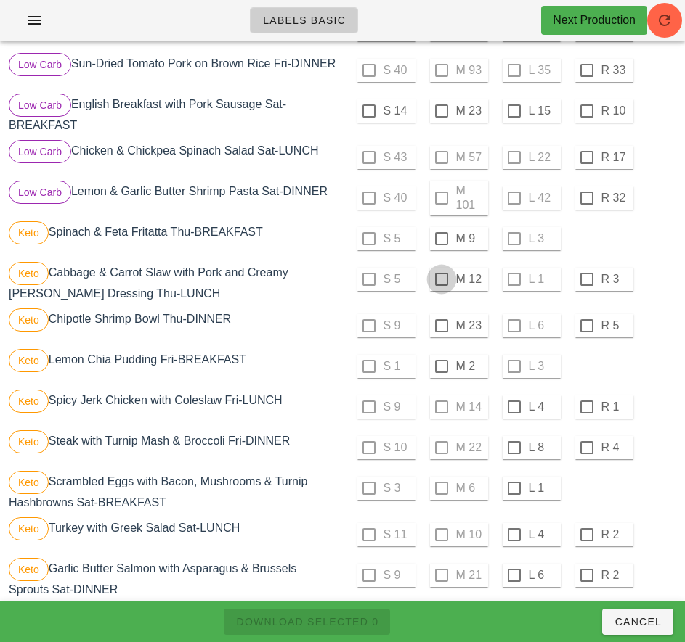
click at [441, 239] on div at bounding box center [441, 238] width 25 height 25
click at [441, 279] on div at bounding box center [441, 279] width 25 height 25
checkbox input "true"
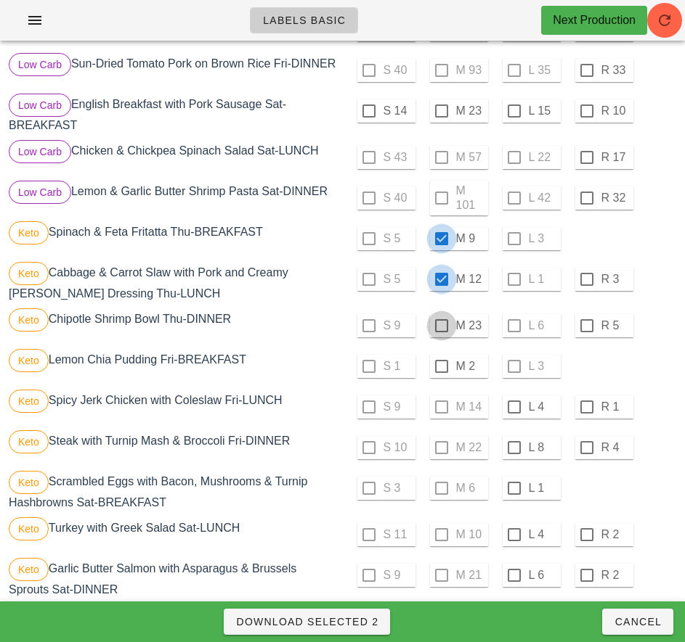
click at [441, 326] on div at bounding box center [441, 326] width 25 height 25
checkbox input "true"
click at [441, 369] on div at bounding box center [441, 366] width 25 height 25
checkbox input "true"
click at [514, 407] on div at bounding box center [514, 407] width 25 height 25
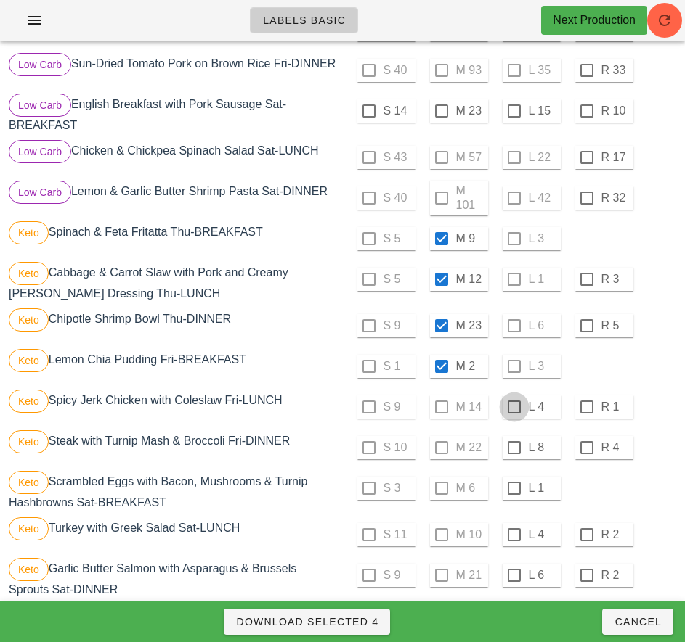
checkbox input "true"
click at [512, 446] on div at bounding box center [514, 448] width 25 height 25
checkbox input "true"
click at [513, 487] on div at bounding box center [514, 488] width 25 height 25
checkbox input "true"
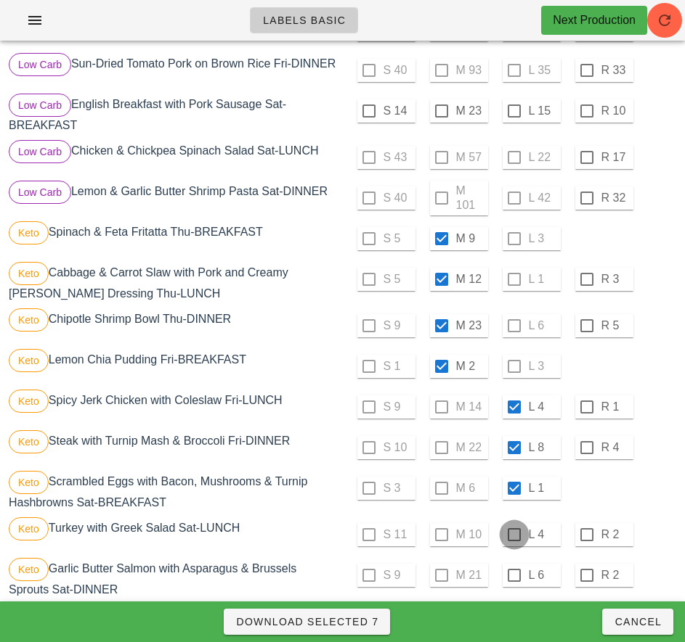
click at [515, 534] on div at bounding box center [514, 535] width 25 height 25
checkbox input "true"
click at [513, 576] on div at bounding box center [514, 575] width 25 height 25
checkbox input "true"
click at [368, 617] on span "Download Selected 9" at bounding box center [306, 622] width 143 height 12
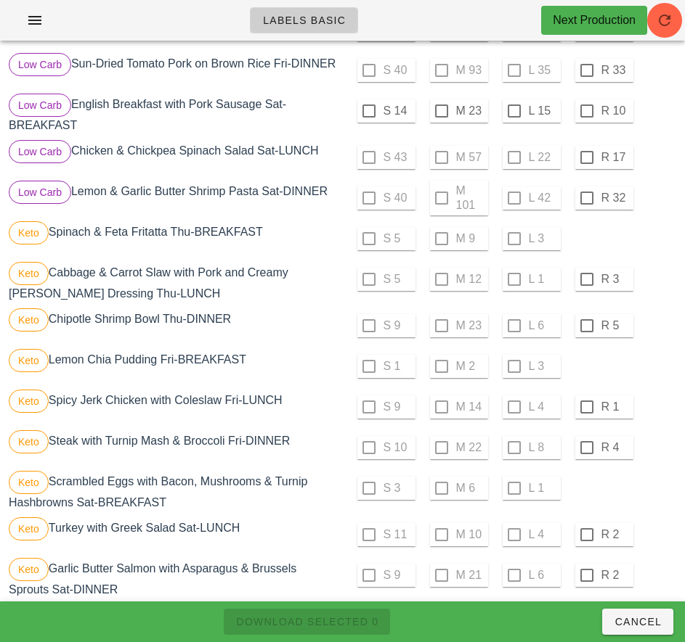
checkbox input "false"
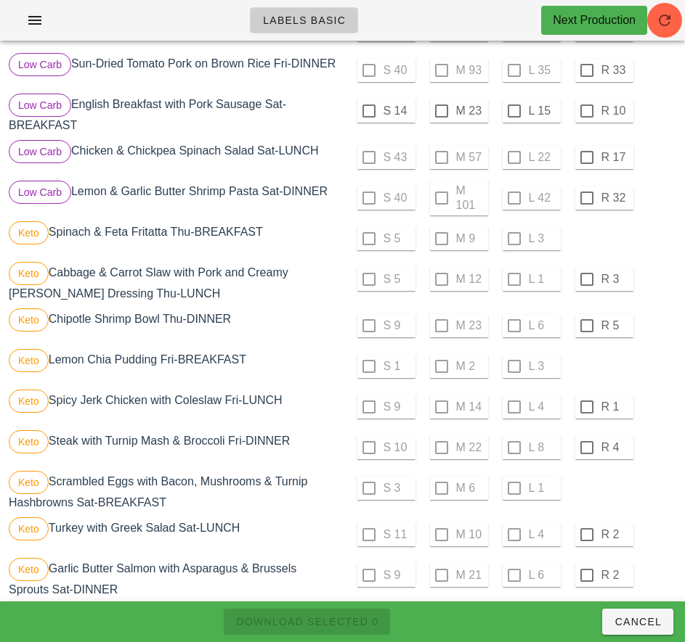
checkbox input "false"
